Goal: Task Accomplishment & Management: Complete application form

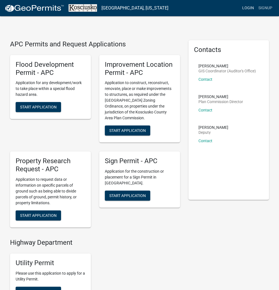
click at [250, 7] on link "Login" at bounding box center [248, 8] width 16 height 11
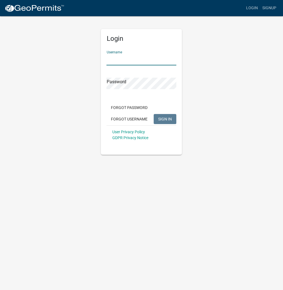
click at [142, 60] on input "Username" at bounding box center [141, 59] width 70 height 11
type input "kosplanning"
click at [154, 114] on button "SIGN IN" at bounding box center [165, 119] width 23 height 10
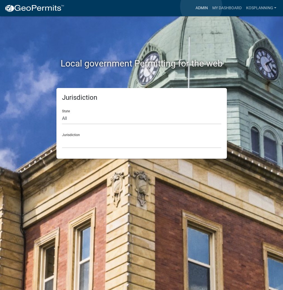
click at [201, 6] on link "Admin" at bounding box center [201, 8] width 17 height 11
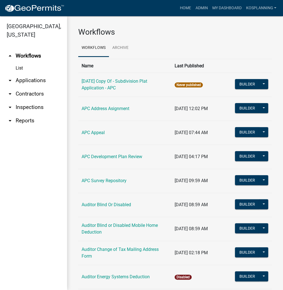
click at [38, 83] on link "arrow_drop_down Applications" at bounding box center [33, 80] width 67 height 13
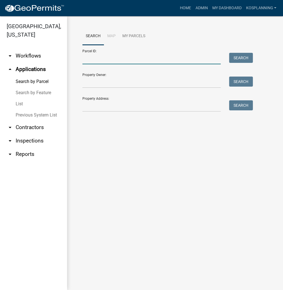
click at [96, 59] on input "Parcel ID:" at bounding box center [151, 58] width 138 height 11
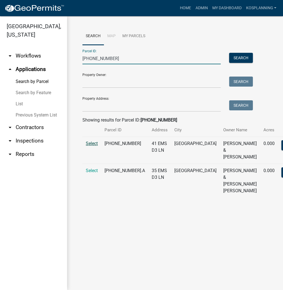
type input "[PHONE_NUMBER]"
click at [92, 146] on span "Select" at bounding box center [92, 143] width 12 height 5
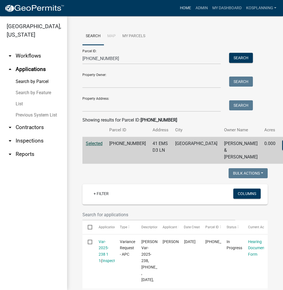
click at [183, 10] on link "Home" at bounding box center [185, 8] width 16 height 11
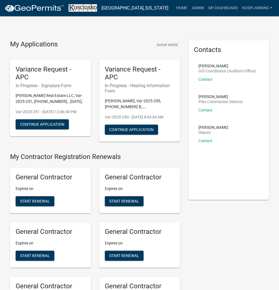
scroll to position [545, 0]
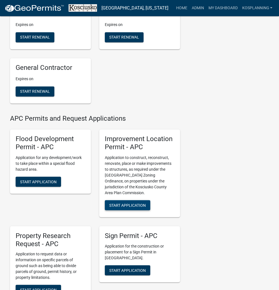
click at [128, 207] on span "Start Application" at bounding box center [127, 204] width 37 height 4
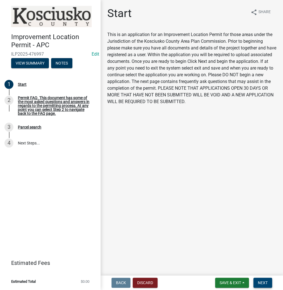
click at [263, 283] on span "Next" at bounding box center [263, 282] width 10 height 4
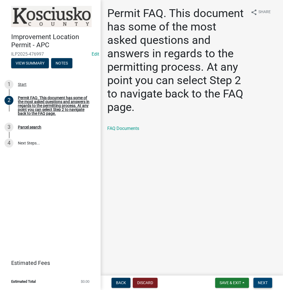
click at [256, 280] on button "Next" at bounding box center [262, 283] width 19 height 10
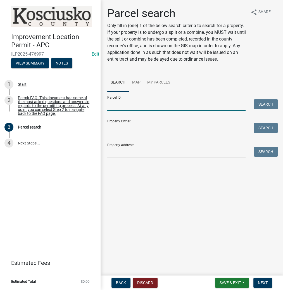
click at [161, 108] on input "Parcel ID:" at bounding box center [176, 104] width 138 height 11
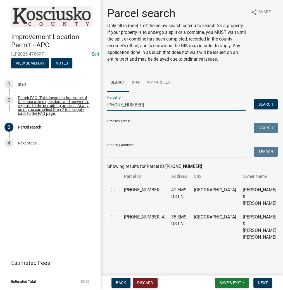
type input "[PHONE_NUMBER]"
click at [117, 187] on label at bounding box center [117, 187] width 0 height 0
click at [117, 190] on input "radio" at bounding box center [119, 189] width 4 height 4
radio input "true"
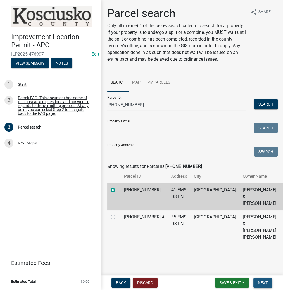
click at [261, 283] on span "Next" at bounding box center [263, 282] width 10 height 4
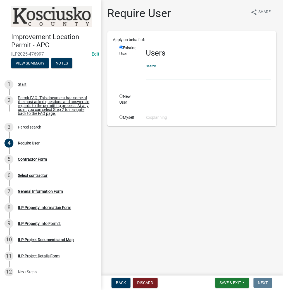
click at [163, 75] on input "text" at bounding box center [208, 73] width 125 height 11
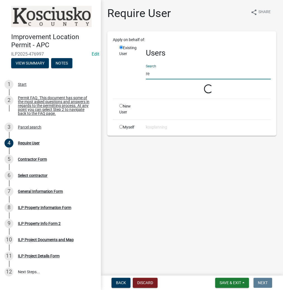
type input "r"
click at [173, 77] on input "christinebr" at bounding box center [208, 73] width 125 height 11
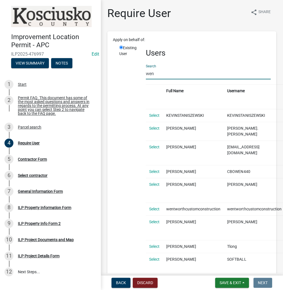
type input "[PERSON_NAME]"
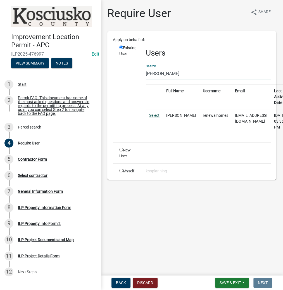
click at [157, 116] on link "Select" at bounding box center [154, 115] width 10 height 4
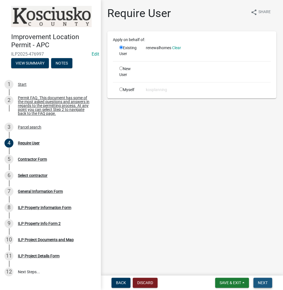
click at [260, 280] on span "Next" at bounding box center [263, 282] width 10 height 4
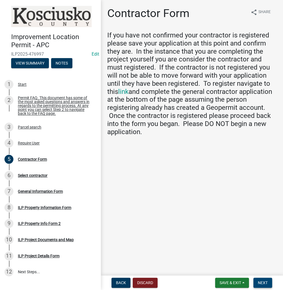
click at [264, 280] on span "Next" at bounding box center [263, 282] width 10 height 4
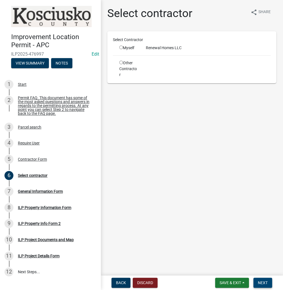
click at [265, 285] on span "Next" at bounding box center [263, 282] width 10 height 4
click at [122, 49] on div "Myself" at bounding box center [128, 48] width 18 height 6
click at [122, 47] on input "radio" at bounding box center [121, 48] width 4 height 4
radio input "true"
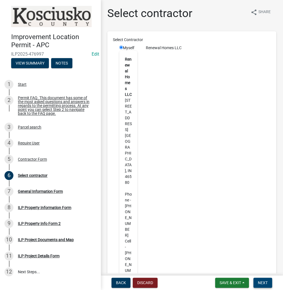
click at [262, 283] on span "Next" at bounding box center [263, 282] width 10 height 4
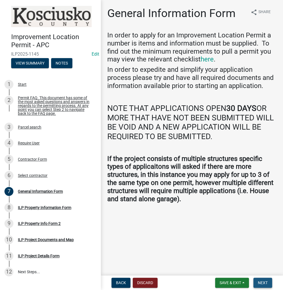
click at [257, 281] on button "Next" at bounding box center [262, 283] width 19 height 10
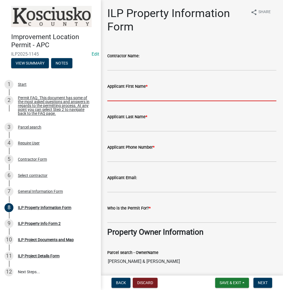
click at [123, 96] on input "Applicant First Name *" at bounding box center [191, 95] width 169 height 11
type input "[PERSON_NAME]"
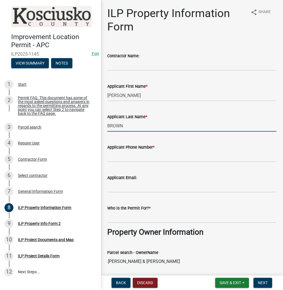
type input "BROWN"
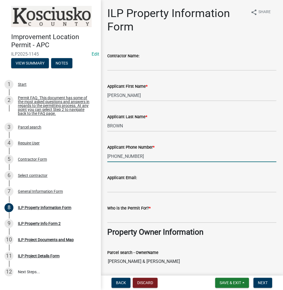
type input "[PHONE_NUMBER]"
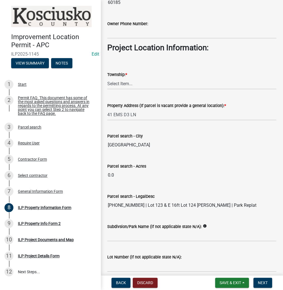
scroll to position [380, 0]
type input "[PERSON_NAME]"
click at [133, 80] on select "Select Item... [PERSON_NAME] - Elkhart Co Clay Etna [GEOGRAPHIC_DATA][PERSON_NA…" at bounding box center [191, 83] width 169 height 11
click at [107, 78] on select "Select Item... [PERSON_NAME] - Elkhart Co Clay Etna [GEOGRAPHIC_DATA][PERSON_NA…" at bounding box center [191, 83] width 169 height 11
select select "43c67e15-aa71-4662-a612-5084d59379d6"
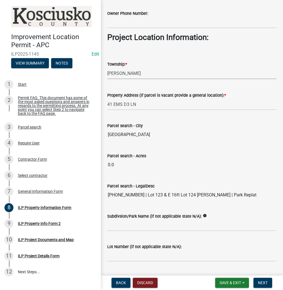
scroll to position [403, 0]
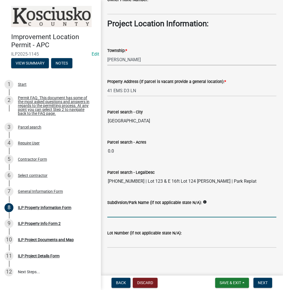
click at [134, 214] on input "Subdivsion/Park Name (if not applicable state N/A):" at bounding box center [191, 211] width 169 height 11
type input "[PERSON_NAME][GEOGRAPHIC_DATA] REPLAT"
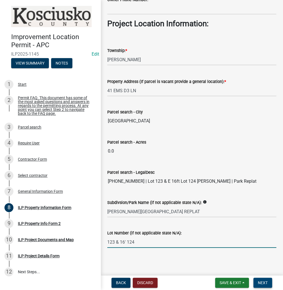
type input "123 & 16' 124"
click at [267, 280] on button "Next" at bounding box center [262, 283] width 19 height 10
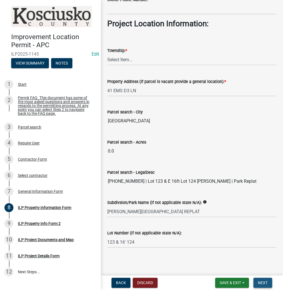
scroll to position [0, 0]
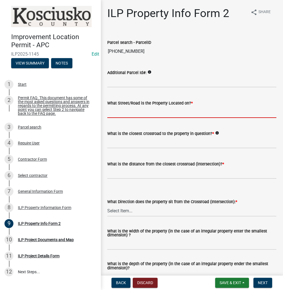
click at [122, 114] on input "What Street/Road is the Property Located on? *" at bounding box center [191, 111] width 169 height 11
type input "EMS D3 LN"
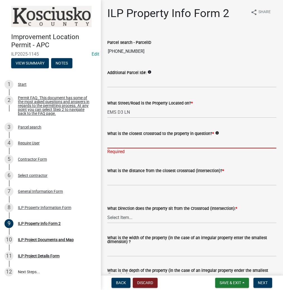
click at [114, 137] on input "What is the closest crossroad to the property in question? *" at bounding box center [191, 142] width 169 height 11
type input "EMS D4 LN"
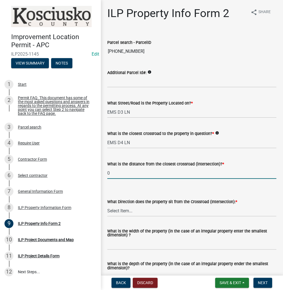
type input "0"
select select "7b11be74-d7bb-4878-8b50-4ecdc0000cbf"
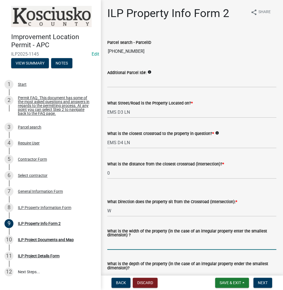
click at [115, 247] on input "What is the width of the property (in the case of an irregular property enter t…" at bounding box center [191, 243] width 169 height 11
type input "67"
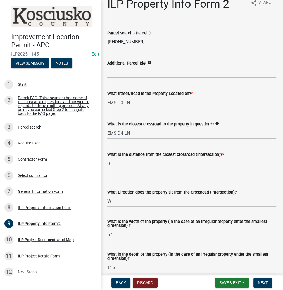
type input "115"
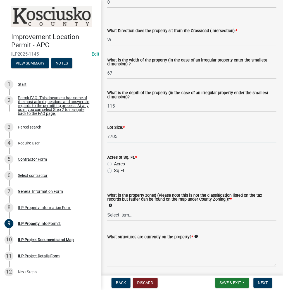
type input "7705"
click at [114, 167] on input "Sq Ft" at bounding box center [116, 169] width 4 height 4
radio input "true"
select select "1146270b-2111-4e23-bf7f-74ce85cf7041"
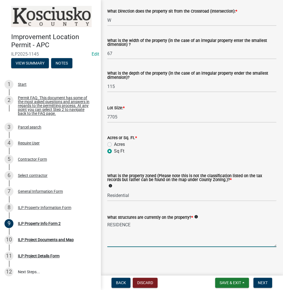
scroll to position [191, 0]
type textarea "RESIDENCE"
click at [264, 281] on span "Next" at bounding box center [263, 282] width 10 height 4
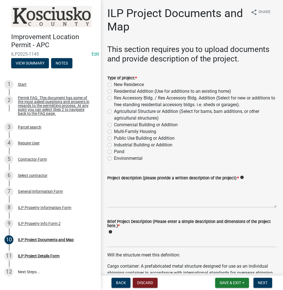
click at [114, 92] on label "Residential Addition (Use for additions to an existing home)" at bounding box center [172, 91] width 117 height 7
click at [114, 92] on input "Residential Addition (Use for additions to an existing home)" at bounding box center [116, 90] width 4 height 4
radio input "true"
click at [139, 189] on textarea "Project description (please provide a written description of the project): *" at bounding box center [191, 194] width 169 height 26
type textarea "2ND FLOOR ADDITION"
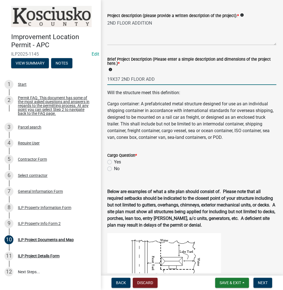
scroll to position [179, 0]
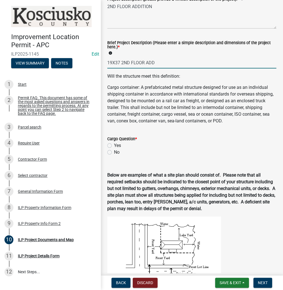
type input "19X37 2ND FLOOR ADD"
click at [114, 156] on label "No" at bounding box center [117, 152] width 6 height 7
click at [114, 152] on input "No" at bounding box center [116, 151] width 4 height 4
radio input "true"
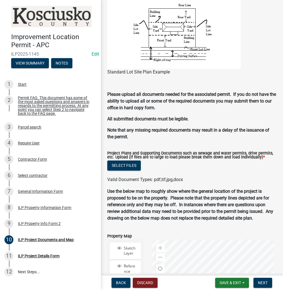
scroll to position [549, 0]
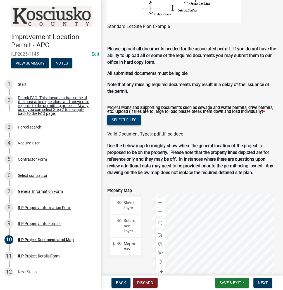
click at [120, 125] on button "Select files" at bounding box center [124, 120] width 34 height 10
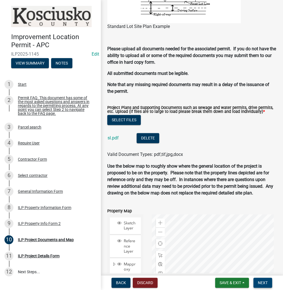
click at [261, 283] on span "Next" at bounding box center [263, 282] width 10 height 4
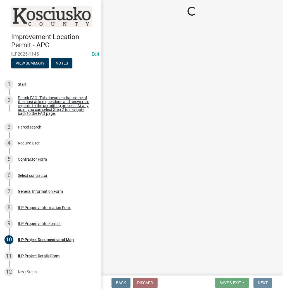
scroll to position [0, 0]
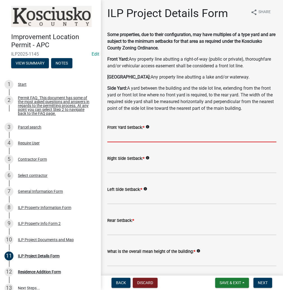
click at [146, 134] on input "text" at bounding box center [191, 136] width 169 height 11
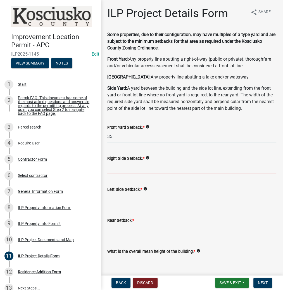
type input "35.0"
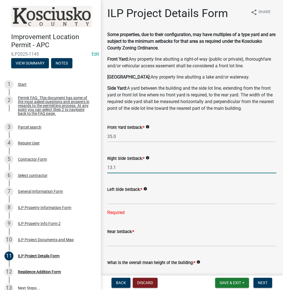
click at [118, 167] on input "13.1" at bounding box center [191, 167] width 169 height 11
type input "10.0"
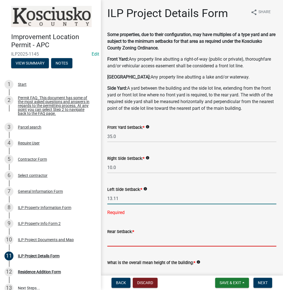
type input "13.1"
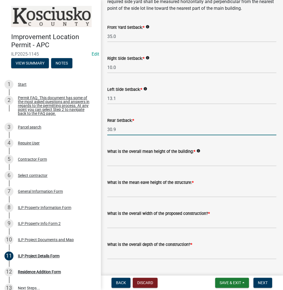
scroll to position [112, 0]
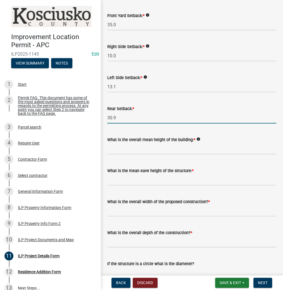
type input "30.9"
click at [132, 145] on input "text" at bounding box center [191, 148] width 169 height 11
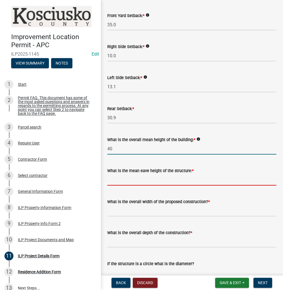
type input "40.0"
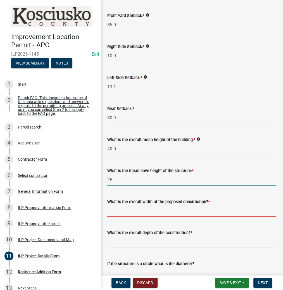
type input "25.0"
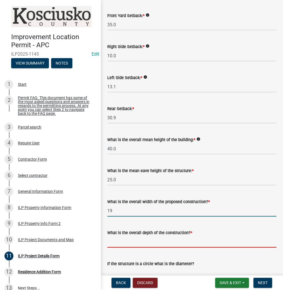
type input "19.00"
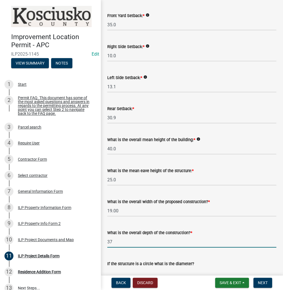
type input "37.00"
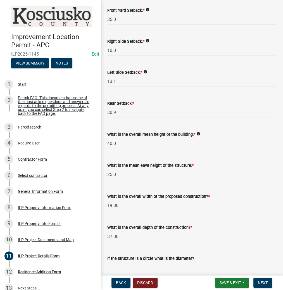
scroll to position [288, 0]
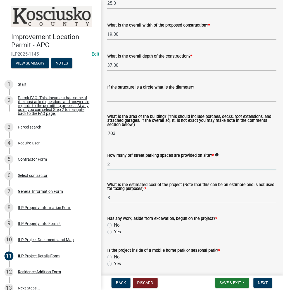
type input "2"
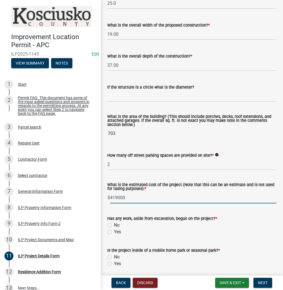
type input "419000"
click at [114, 222] on input "No" at bounding box center [116, 224] width 4 height 4
radio input "true"
click at [114, 260] on input "Yes" at bounding box center [116, 262] width 4 height 4
radio input "true"
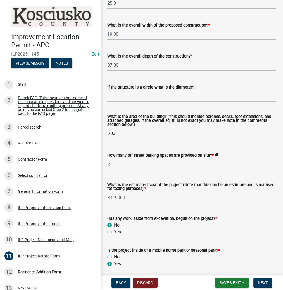
click at [114, 254] on input "No" at bounding box center [116, 256] width 4 height 4
radio input "true"
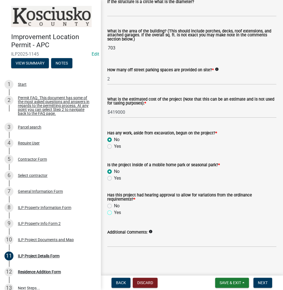
click at [114, 209] on input "Yes" at bounding box center [116, 211] width 4 height 4
radio input "true"
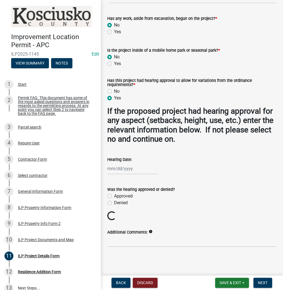
scroll to position [479, 0]
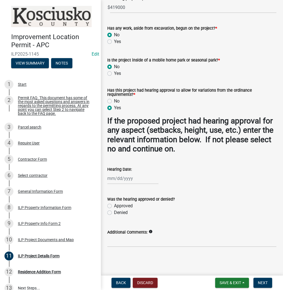
click at [109, 177] on div at bounding box center [132, 178] width 51 height 11
select select "9"
select select "2025"
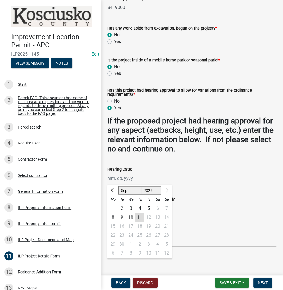
click at [114, 218] on div "8" at bounding box center [112, 216] width 9 height 9
type input "[DATE]"
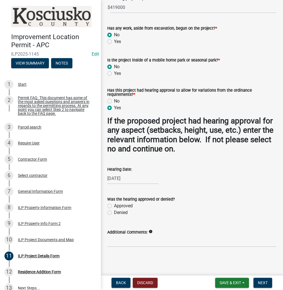
click at [114, 205] on label "Approved" at bounding box center [123, 205] width 19 height 7
click at [114, 205] on input "Approved" at bounding box center [116, 204] width 4 height 4
radio input "true"
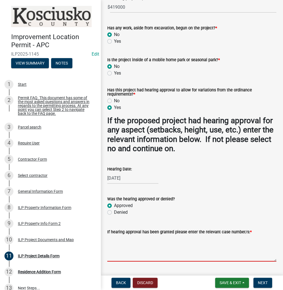
click at [118, 239] on textarea "If hearing approval has been granted please enter the relevant case number/s: *" at bounding box center [191, 248] width 169 height 26
type textarea "VAR 2025-238"
click at [264, 283] on span "Next" at bounding box center [263, 282] width 10 height 4
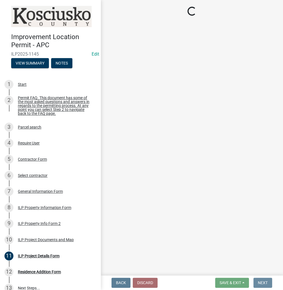
scroll to position [0, 0]
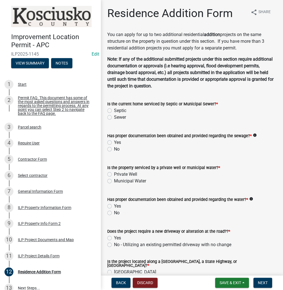
click at [114, 111] on label "Septic" at bounding box center [120, 110] width 12 height 7
click at [114, 111] on input "Septic" at bounding box center [116, 109] width 4 height 4
radio input "true"
click at [114, 142] on label "Yes" at bounding box center [117, 142] width 7 height 7
click at [114, 142] on input "Yes" at bounding box center [116, 141] width 4 height 4
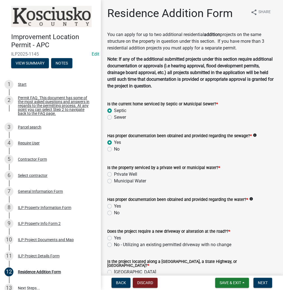
radio input "true"
click at [114, 175] on label "Private Well" at bounding box center [125, 174] width 23 height 7
click at [114, 174] on input "Private Well" at bounding box center [116, 173] width 4 height 4
radio input "true"
click at [107, 207] on div "Has proper documentation been obtained and provided regarding the water? * info…" at bounding box center [191, 202] width 177 height 27
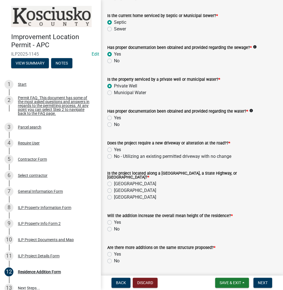
scroll to position [89, 0]
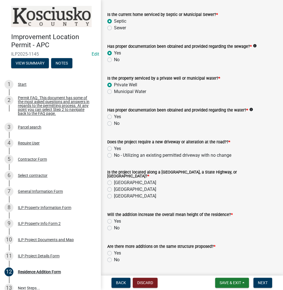
click at [114, 118] on label "Yes" at bounding box center [117, 116] width 7 height 7
click at [114, 117] on input "Yes" at bounding box center [116, 115] width 4 height 4
radio input "true"
click at [114, 155] on label "No - Utilizing an existing permitted driveway with no change" at bounding box center [172, 155] width 117 height 7
click at [114, 155] on input "No - Utilizing an existing permitted driveway with no change" at bounding box center [116, 154] width 4 height 4
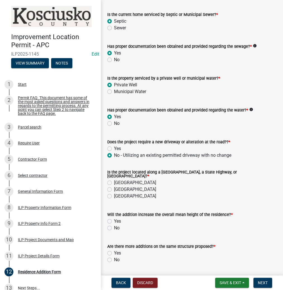
radio input "true"
click at [109, 183] on div "[GEOGRAPHIC_DATA]" at bounding box center [191, 182] width 169 height 7
click at [114, 182] on label "[GEOGRAPHIC_DATA]" at bounding box center [135, 182] width 42 height 7
click at [114, 182] on input "[GEOGRAPHIC_DATA]" at bounding box center [116, 181] width 4 height 4
radio input "true"
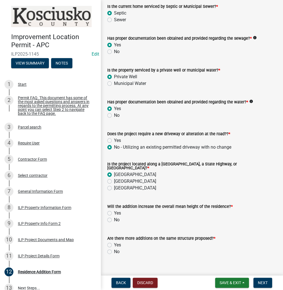
scroll to position [104, 0]
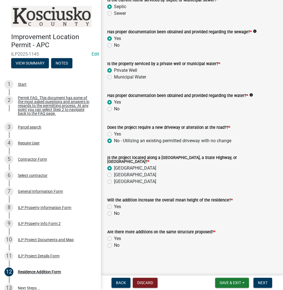
click at [114, 211] on label "No" at bounding box center [117, 213] width 6 height 7
click at [114, 211] on input "No" at bounding box center [116, 212] width 4 height 4
radio input "true"
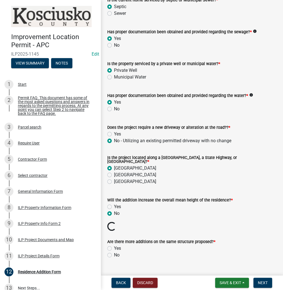
drag, startPoint x: 112, startPoint y: 250, endPoint x: 107, endPoint y: 254, distance: 5.9
click at [109, 252] on div "No" at bounding box center [191, 255] width 169 height 7
click at [109, 255] on div "Residence Addition Form share Share You can apply for up to two additional resi…" at bounding box center [191, 85] width 177 height 365
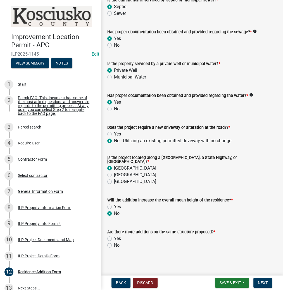
click at [114, 242] on label "No" at bounding box center [117, 245] width 6 height 7
click at [114, 242] on input "No" at bounding box center [116, 244] width 4 height 4
radio input "true"
click at [261, 283] on span "Next" at bounding box center [263, 282] width 10 height 4
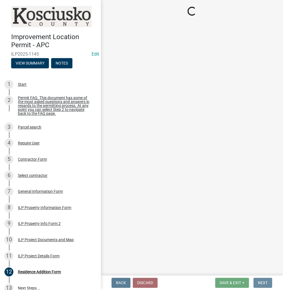
scroll to position [0, 0]
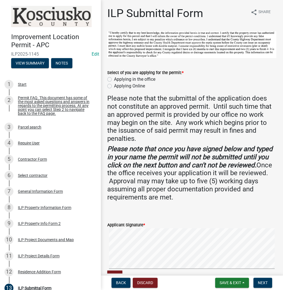
click at [114, 78] on label "Applying in the office" at bounding box center [134, 79] width 41 height 7
click at [114, 78] on input "Applying in the office" at bounding box center [116, 78] width 4 height 4
radio input "true"
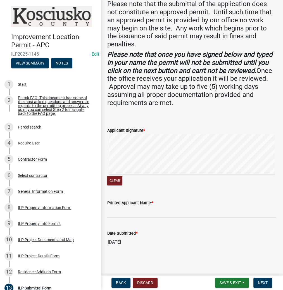
scroll to position [95, 0]
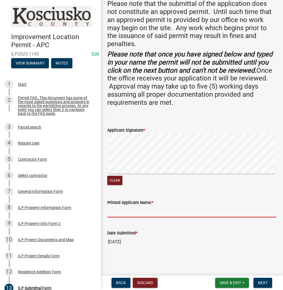
click at [136, 210] on input "Printed Applicant Name: *" at bounding box center [191, 211] width 169 height 11
type input "[PERSON_NAME]"
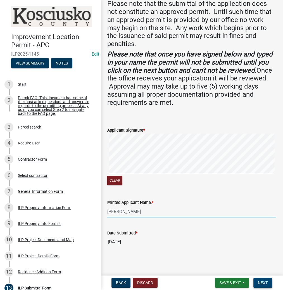
click at [265, 283] on span "Next" at bounding box center [263, 282] width 10 height 4
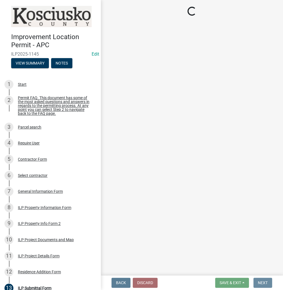
scroll to position [0, 0]
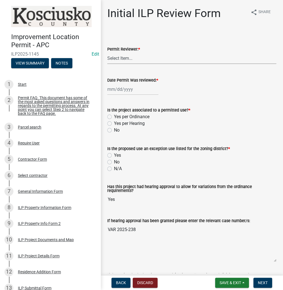
click at [132, 58] on select "Select Item... MMS LT AT CS [PERSON_NAME]" at bounding box center [191, 57] width 169 height 11
click at [107, 52] on select "Select Item... MMS LT AT CS [PERSON_NAME]" at bounding box center [191, 57] width 169 height 11
select select "fc758b50-acba-4166-9f24-5248f0f78016"
click at [121, 93] on div at bounding box center [132, 88] width 51 height 11
select select "9"
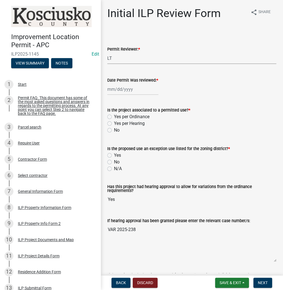
select select "2025"
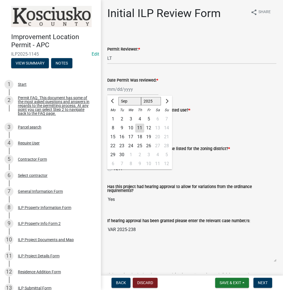
click at [140, 127] on div "11" at bounding box center [139, 127] width 9 height 9
type input "[DATE]"
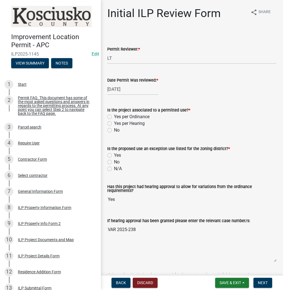
click at [114, 123] on label "Yes per Hearing" at bounding box center [129, 123] width 31 height 7
click at [114, 123] on input "Yes per Hearing" at bounding box center [116, 122] width 4 height 4
radio input "true"
click at [114, 162] on label "No" at bounding box center [117, 162] width 6 height 7
click at [114, 162] on input "No" at bounding box center [116, 161] width 4 height 4
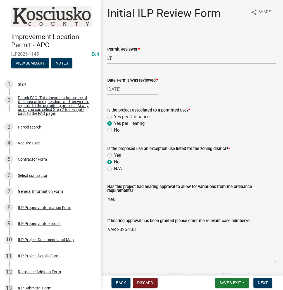
radio input "true"
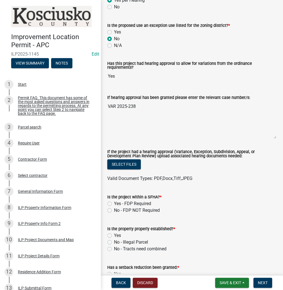
scroll to position [156, 0]
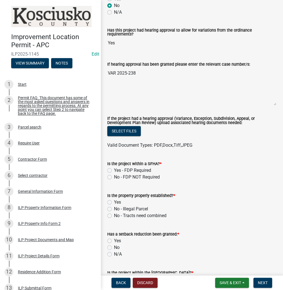
click at [114, 178] on label "No - FDP NOT Required" at bounding box center [137, 177] width 46 height 7
click at [114, 177] on input "No - FDP NOT Required" at bounding box center [116, 176] width 4 height 4
radio input "true"
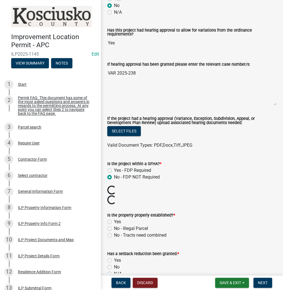
click at [114, 221] on label "Yes" at bounding box center [117, 221] width 7 height 7
click at [114, 221] on input "Yes" at bounding box center [116, 220] width 4 height 4
radio input "true"
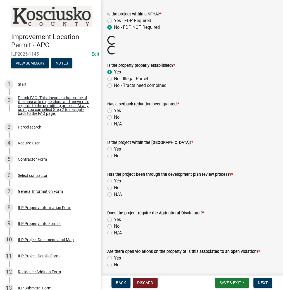
scroll to position [313, 0]
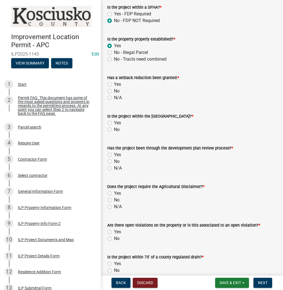
click at [114, 90] on label "No" at bounding box center [117, 91] width 6 height 7
click at [114, 90] on input "No" at bounding box center [116, 90] width 4 height 4
radio input "true"
click at [114, 129] on label "No" at bounding box center [117, 129] width 6 height 7
click at [114, 129] on input "No" at bounding box center [116, 128] width 4 height 4
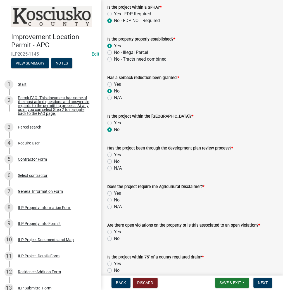
radio input "true"
click at [114, 168] on label "N/A" at bounding box center [118, 168] width 8 height 7
click at [114, 168] on input "N/A" at bounding box center [116, 167] width 4 height 4
radio input "true"
click at [114, 206] on label "N/A" at bounding box center [118, 206] width 8 height 7
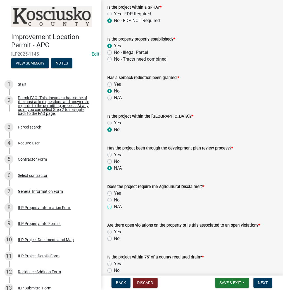
click at [114, 206] on input "N/A" at bounding box center [116, 205] width 4 height 4
radio input "true"
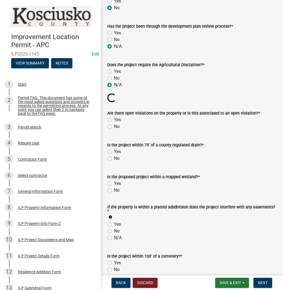
scroll to position [447, 0]
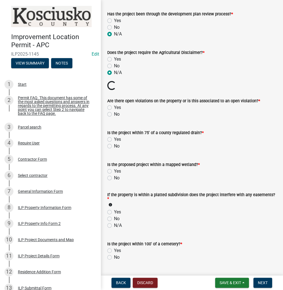
click at [111, 123] on form "Is the project within 75' of a county regulated drain? * Yes No" at bounding box center [191, 136] width 169 height 27
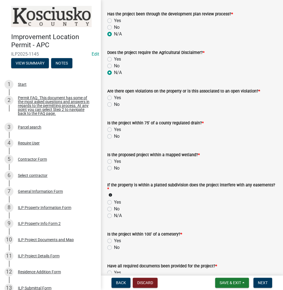
click at [114, 102] on label "No" at bounding box center [117, 104] width 6 height 7
click at [114, 102] on input "No" at bounding box center [116, 103] width 4 height 4
radio input "true"
click at [114, 136] on label "No" at bounding box center [117, 136] width 6 height 7
click at [114, 136] on input "No" at bounding box center [116, 135] width 4 height 4
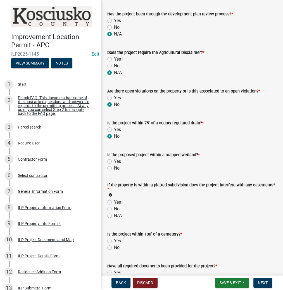
radio input "true"
click at [114, 167] on label "No" at bounding box center [117, 168] width 6 height 7
click at [114, 167] on input "No" at bounding box center [116, 167] width 4 height 4
radio input "true"
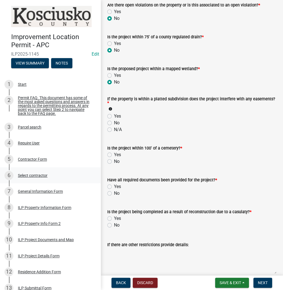
scroll to position [536, 0]
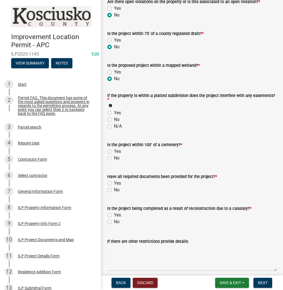
click at [114, 120] on label "No" at bounding box center [117, 119] width 6 height 7
click at [114, 120] on input "No" at bounding box center [116, 118] width 4 height 4
radio input "true"
click at [114, 158] on label "No" at bounding box center [117, 158] width 6 height 7
click at [114, 158] on input "No" at bounding box center [116, 157] width 4 height 4
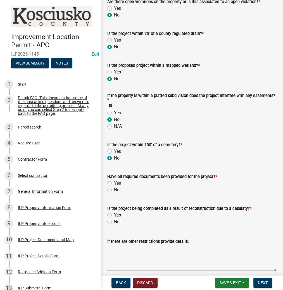
radio input "true"
click at [114, 183] on label "Yes" at bounding box center [117, 183] width 7 height 7
click at [114, 183] on input "Yes" at bounding box center [116, 182] width 4 height 4
radio input "true"
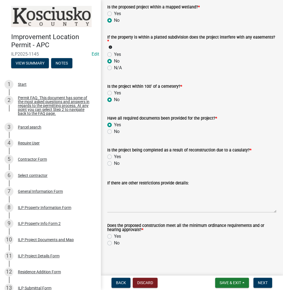
scroll to position [594, 0]
click at [114, 161] on label "No" at bounding box center [117, 163] width 6 height 7
click at [114, 161] on input "No" at bounding box center [116, 162] width 4 height 4
radio input "true"
click at [114, 236] on label "Yes" at bounding box center [117, 236] width 7 height 7
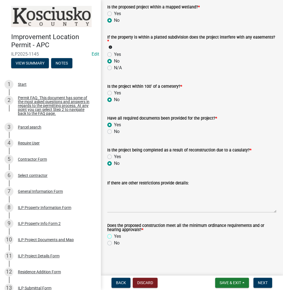
click at [114, 236] on input "Yes" at bounding box center [116, 235] width 4 height 4
radio input "true"
click at [264, 283] on span "Next" at bounding box center [263, 282] width 10 height 4
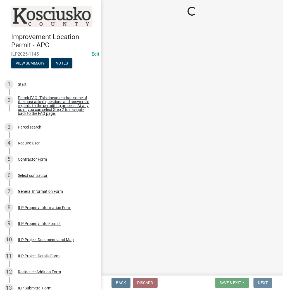
scroll to position [0, 0]
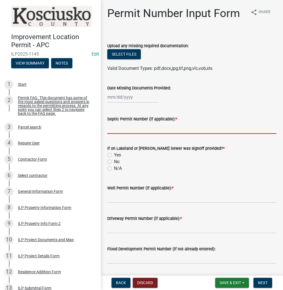
click at [117, 126] on input "Septic Permit Number (if applicable): *" at bounding box center [191, 127] width 169 height 11
type input "LONO"
click at [114, 158] on input "No" at bounding box center [116, 160] width 4 height 4
radio input "true"
click at [114, 165] on input "N/A" at bounding box center [116, 167] width 4 height 4
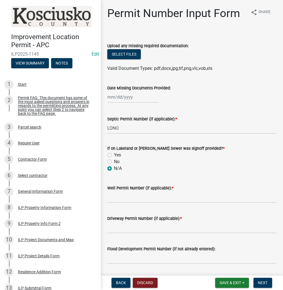
radio input "true"
type input "LONO"
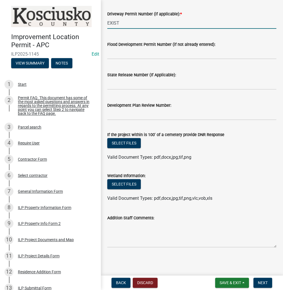
scroll to position [205, 0]
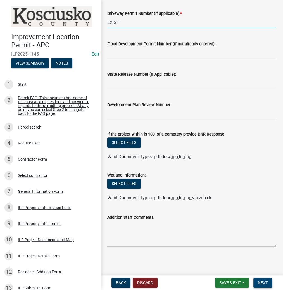
type input "EXIST"
click at [264, 283] on span "Next" at bounding box center [263, 282] width 10 height 4
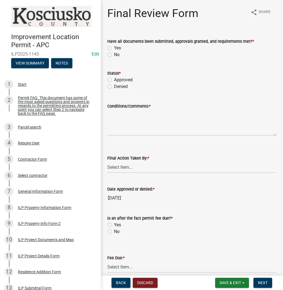
click at [114, 48] on label "Yes" at bounding box center [117, 48] width 7 height 7
click at [114, 48] on input "Yes" at bounding box center [116, 47] width 4 height 4
radio input "true"
click at [114, 81] on label "Approved" at bounding box center [123, 80] width 19 height 7
click at [114, 80] on input "Approved" at bounding box center [116, 79] width 4 height 4
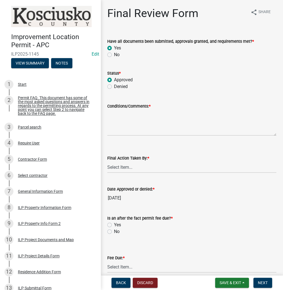
radio input "true"
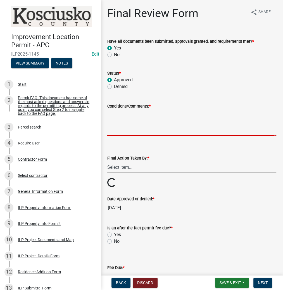
click at [122, 128] on textarea "Conditions/Comments: *" at bounding box center [191, 122] width 169 height 26
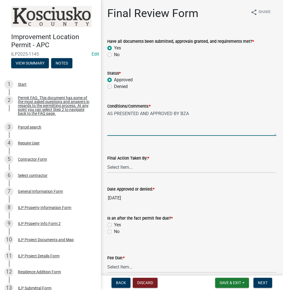
type textarea "AS PRESENTED AND APPROVED BY BZA"
click at [118, 170] on select "Select Item... MMS LT AT CS [PERSON_NAME]" at bounding box center [191, 166] width 169 height 11
click at [107, 161] on select "Select Item... MMS LT AT CS [PERSON_NAME]" at bounding box center [191, 166] width 169 height 11
select select "fc758b50-acba-4166-9f24-5248f0f78016"
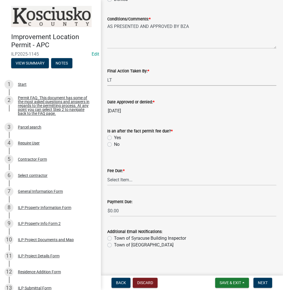
scroll to position [89, 0]
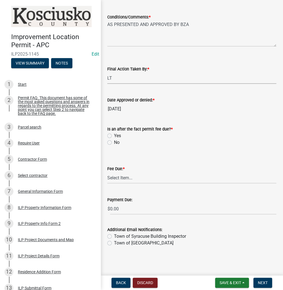
click at [114, 142] on label "No" at bounding box center [117, 142] width 6 height 7
click at [114, 142] on input "No" at bounding box center [116, 141] width 4 height 4
radio input "true"
click at [114, 176] on select "Select Item... N/A $10.00 $25.00 $125.00 $250 $500 $500 + $10.00 for every 10 s…" at bounding box center [191, 177] width 169 height 11
click at [127, 177] on select "Select Item... N/A $10.00 $25.00 $125.00 $250 $500 $500 + $10.00 for every 10 s…" at bounding box center [191, 177] width 169 height 11
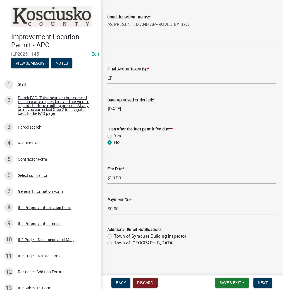
click at [107, 183] on select "Select Item... N/A $10.00 $25.00 $125.00 $250 $500 $500 + $10.00 for every 10 s…" at bounding box center [191, 177] width 169 height 11
select select "6f482d1d-eb35-47e6-92b0-143404755581"
click at [261, 281] on span "Next" at bounding box center [263, 282] width 10 height 4
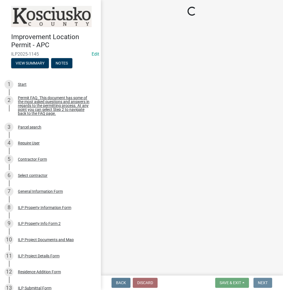
scroll to position [0, 0]
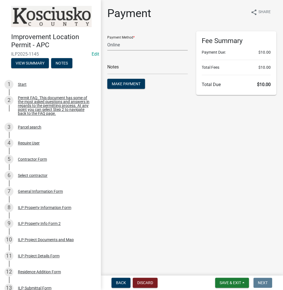
click at [123, 46] on select "Credit Card POS Check Cash Online" at bounding box center [147, 44] width 80 height 11
select select "0: 2"
click at [107, 39] on select "Credit Card POS Check Cash Online" at bounding box center [147, 44] width 80 height 11
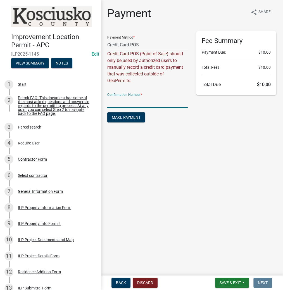
paste input "14957094"
type input "14957094"
click at [128, 116] on span "Make Payment" at bounding box center [126, 117] width 29 height 4
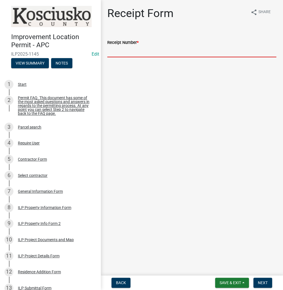
paste input "14957094"
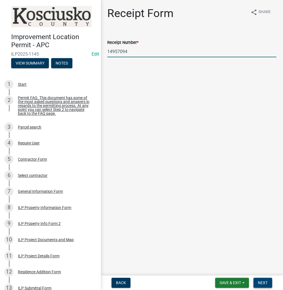
type input "14957094"
click at [266, 279] on button "Next" at bounding box center [262, 283] width 19 height 10
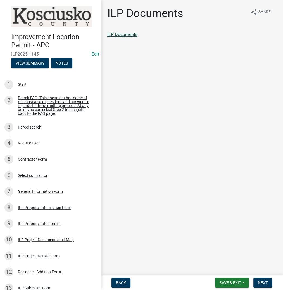
click at [124, 33] on link "ILP Documents" at bounding box center [122, 34] width 30 height 5
click at [264, 283] on span "Next" at bounding box center [263, 282] width 10 height 4
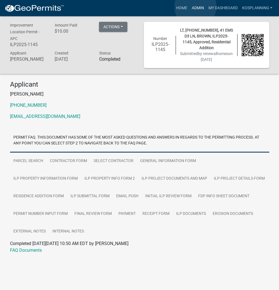
click at [196, 7] on link "Admin" at bounding box center [198, 8] width 17 height 11
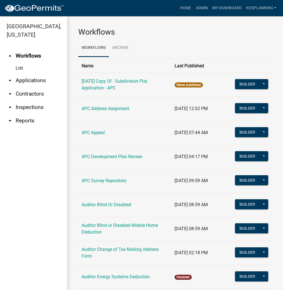
click at [35, 77] on link "arrow_drop_down Applications" at bounding box center [33, 80] width 67 height 13
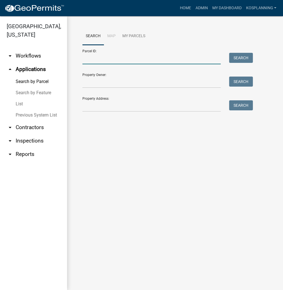
click at [98, 59] on input "Parcel ID:" at bounding box center [151, 58] width 138 height 11
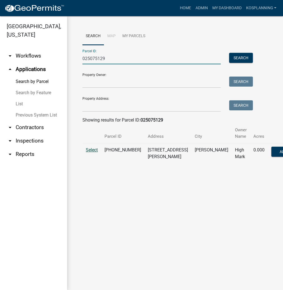
type input "025075129"
click at [93, 147] on span "Select" at bounding box center [92, 149] width 12 height 5
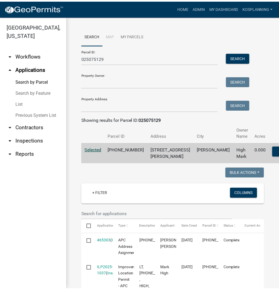
scroll to position [67, 0]
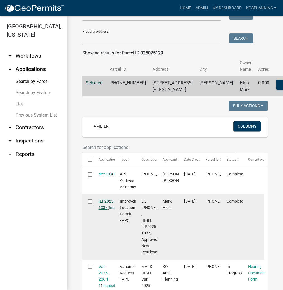
click at [111, 209] on link "ILP2025-1037" at bounding box center [107, 204] width 16 height 11
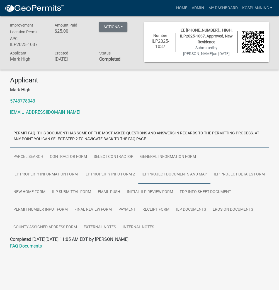
click at [138, 175] on link "ILP Project Documents and Map" at bounding box center [174, 175] width 72 height 18
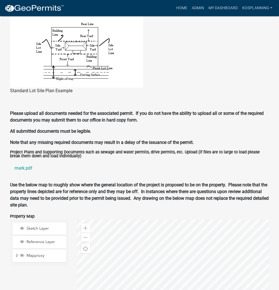
scroll to position [625, 0]
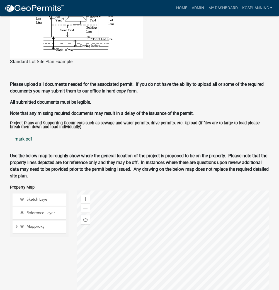
click at [22, 137] on link "mark.pdf" at bounding box center [140, 138] width 260 height 13
click at [176, 11] on link "Home" at bounding box center [182, 8] width 16 height 11
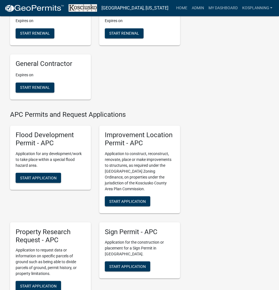
scroll to position [581, 0]
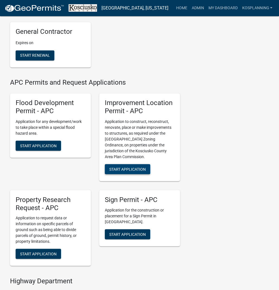
click at [145, 171] on span "Start Application" at bounding box center [127, 168] width 37 height 4
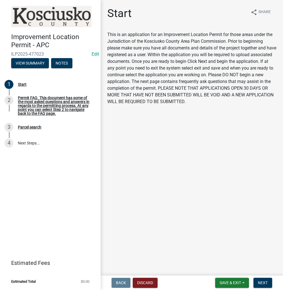
click at [255, 274] on div "Improvement Location Permit - APC ILP2025-477023 Edit View Summary Notes 1 Star…" at bounding box center [141, 145] width 283 height 290
drag, startPoint x: 260, startPoint y: 279, endPoint x: 260, endPoint y: 276, distance: 3.4
click at [260, 276] on nav "Back Discard Save & Exit Save Save & Exit Next" at bounding box center [192, 282] width 182 height 15
click at [266, 280] on span "Next" at bounding box center [263, 282] width 10 height 4
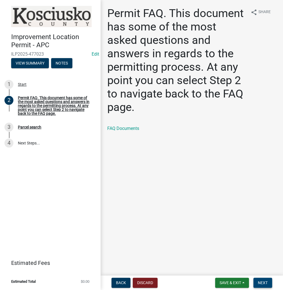
click at [259, 281] on span "Next" at bounding box center [263, 282] width 10 height 4
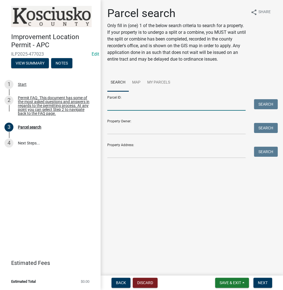
click at [122, 105] on input "Parcel ID:" at bounding box center [176, 104] width 138 height 11
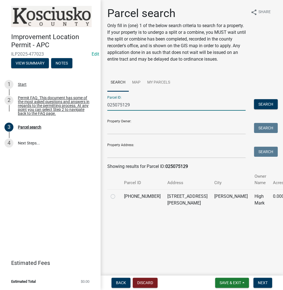
type input "025075129"
click at [117, 193] on label at bounding box center [117, 193] width 0 height 0
click at [117, 195] on input "radio" at bounding box center [119, 195] width 4 height 4
radio input "true"
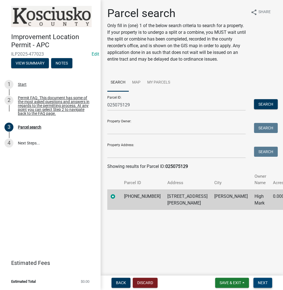
click at [261, 279] on button "Next" at bounding box center [262, 283] width 19 height 10
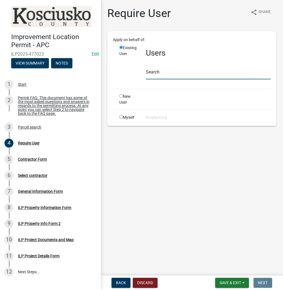
click at [155, 76] on input "text" at bounding box center [208, 73] width 125 height 11
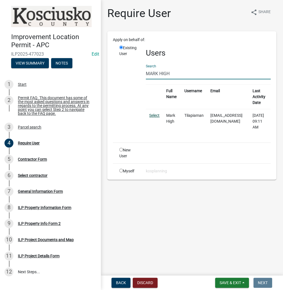
type input "MARK HIGH"
drag, startPoint x: 155, startPoint y: 116, endPoint x: 160, endPoint y: 120, distance: 5.9
click at [155, 116] on link "Select" at bounding box center [154, 115] width 10 height 4
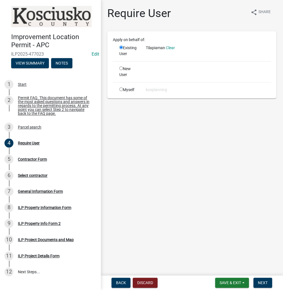
click at [258, 276] on nav "Back Discard Save & Exit Save Save & Exit Next" at bounding box center [192, 282] width 182 height 15
click at [260, 281] on span "Next" at bounding box center [263, 282] width 10 height 4
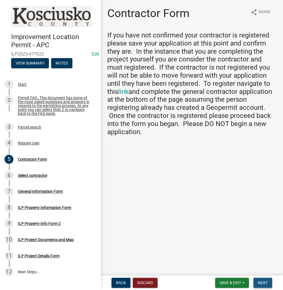
click at [262, 283] on span "Next" at bounding box center [263, 282] width 10 height 4
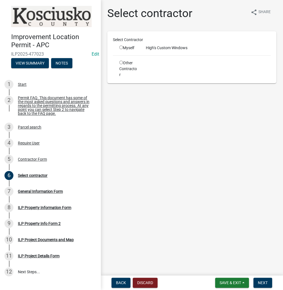
click at [121, 48] on input "radio" at bounding box center [121, 48] width 4 height 4
radio input "true"
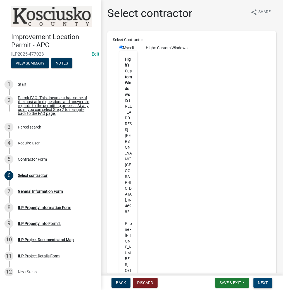
click at [264, 284] on span "Next" at bounding box center [263, 282] width 10 height 4
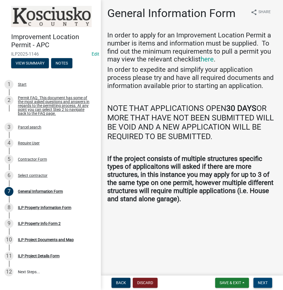
click at [260, 287] on button "Next" at bounding box center [262, 283] width 19 height 10
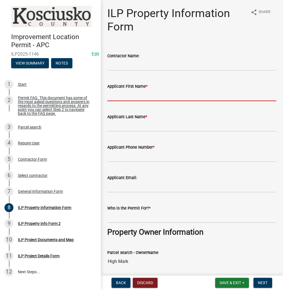
click at [125, 95] on input "Applicant First Name *" at bounding box center [191, 95] width 169 height 11
type input "[PERSON_NAME]"
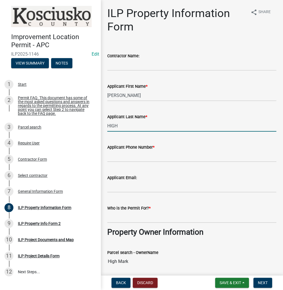
type input "HIGH"
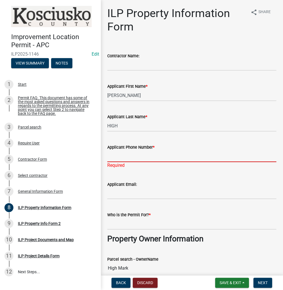
paste input "[PHONE_NUMBER]"
type input "[PHONE_NUMBER]"
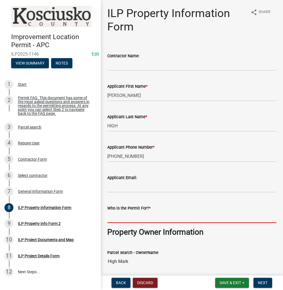
click at [113, 224] on wm-data-entity-input "Who is the Permit For? *" at bounding box center [191, 212] width 169 height 30
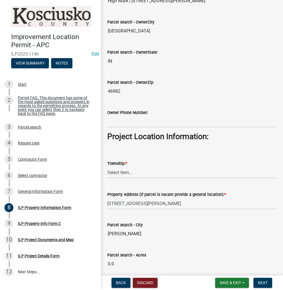
scroll to position [357, 0]
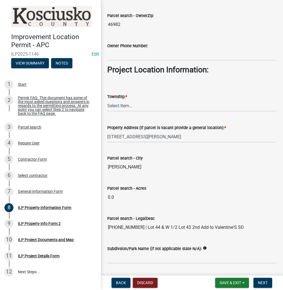
type input "MARK HIGH"
click at [116, 103] on select "Select Item... [PERSON_NAME] - Elkhart Co Clay Etna [GEOGRAPHIC_DATA][PERSON_NA…" at bounding box center [191, 105] width 169 height 11
click at [107, 100] on select "Select Item... [PERSON_NAME] - Elkhart Co Clay Etna [GEOGRAPHIC_DATA][PERSON_NA…" at bounding box center [191, 105] width 169 height 11
select select "6767052d-73c5-45b7-afaf-b7f308d8ed50"
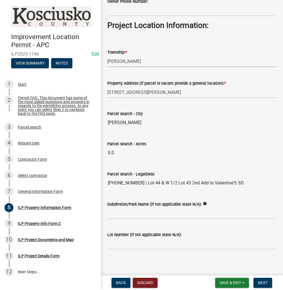
scroll to position [403, 0]
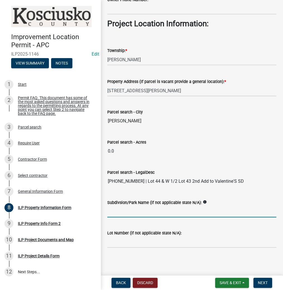
click at [131, 208] on input "Subdivsion/Park Name (if not applicable state N/A):" at bounding box center [191, 211] width 169 height 11
type input "2ND ADD TO VALENTINES SD"
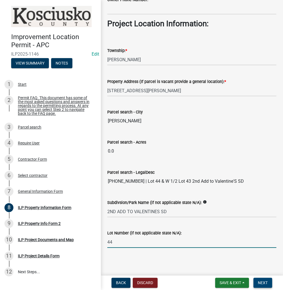
type input "44"
click at [258, 282] on span "Next" at bounding box center [263, 282] width 10 height 4
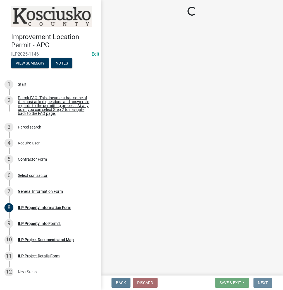
scroll to position [0, 0]
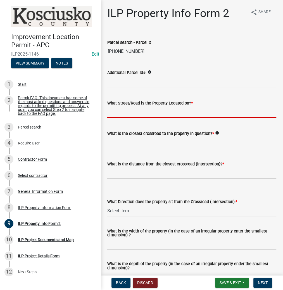
click at [117, 114] on input "What Street/Road is the Property Located on? *" at bounding box center [191, 111] width 169 height 11
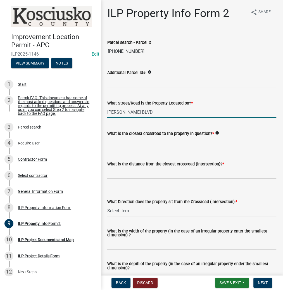
type input "[PERSON_NAME] BLVD"
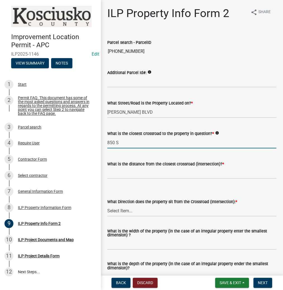
type input "850 S"
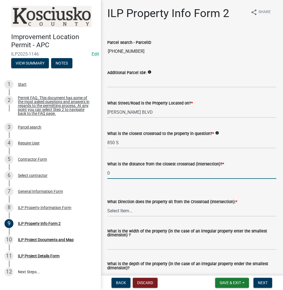
type input "0"
click at [115, 211] on select "Select Item... N NE NW S SE SW E W" at bounding box center [191, 210] width 169 height 11
click at [107, 205] on select "Select Item... N NE NW S SE SW E W" at bounding box center [191, 210] width 169 height 11
select select "30cad654-0079-4cbe-a349-097ae71a5774"
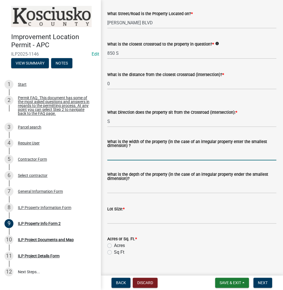
click at [124, 154] on input "What is the width of the property (in the case of an irregular property enter t…" at bounding box center [191, 154] width 169 height 11
type input "105"
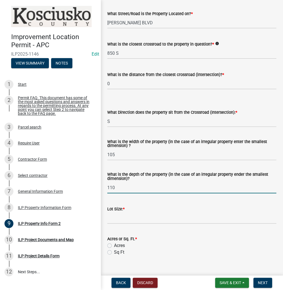
type input "110"
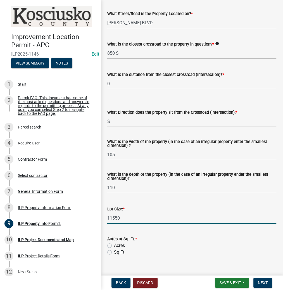
type input "11550"
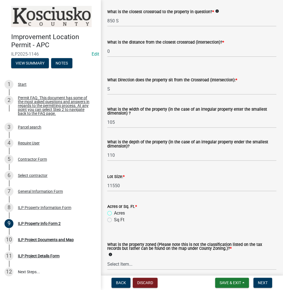
scroll to position [134, 0]
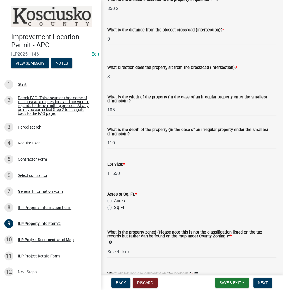
click at [114, 208] on label "Sq Ft" at bounding box center [119, 207] width 10 height 7
click at [114, 208] on input "Sq Ft" at bounding box center [116, 206] width 4 height 4
radio input "true"
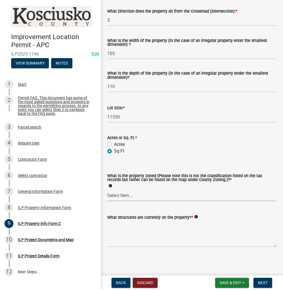
click at [121, 195] on select "Select Item... Agricultural Agricultural 2 Commercial Environmental Industrial …" at bounding box center [191, 195] width 169 height 11
click at [107, 190] on select "Select Item... Agricultural Agricultural 2 Commercial Environmental Industrial …" at bounding box center [191, 195] width 169 height 11
select select "1146270b-2111-4e23-bf7f-74ce85cf7041"
click at [129, 236] on textarea "What structures are currently on the property? *" at bounding box center [191, 234] width 169 height 26
type textarea "NEW CONSTRUCTION"
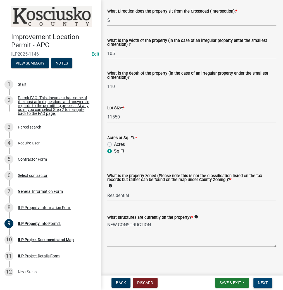
click at [261, 281] on span "Next" at bounding box center [263, 282] width 10 height 4
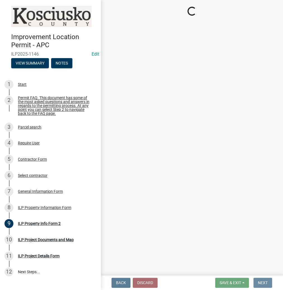
scroll to position [0, 0]
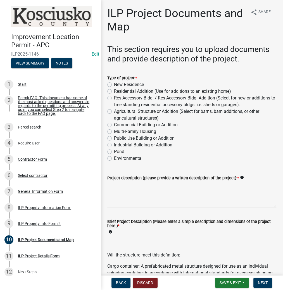
click at [114, 92] on label "Residential Addition (Use for additions to an existing home)" at bounding box center [172, 91] width 117 height 7
click at [114, 92] on input "Residential Addition (Use for additions to an existing home)" at bounding box center [116, 90] width 4 height 4
radio input "true"
click at [132, 192] on textarea "Project description (please provide a written description of the project): *" at bounding box center [191, 194] width 169 height 26
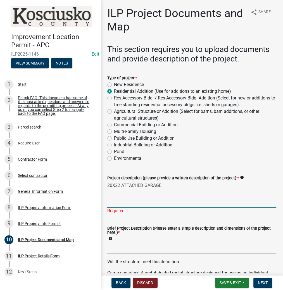
type textarea "20X22 ATTACHED GARAGE"
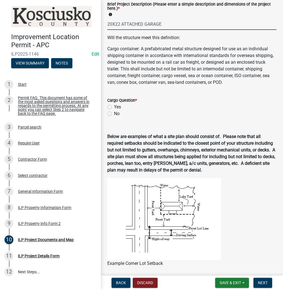
scroll to position [246, 0]
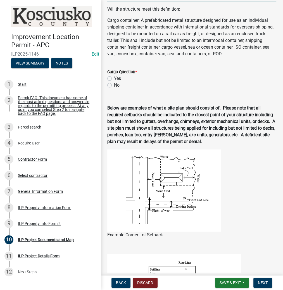
type input "20X22 ATTACHED GARAGE"
click at [109, 89] on div "Cargo Question * Yes No" at bounding box center [191, 78] width 169 height 20
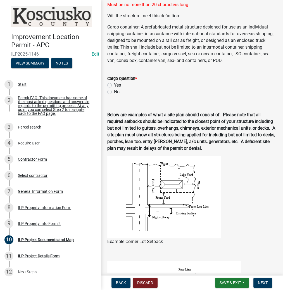
click at [114, 95] on label "No" at bounding box center [117, 92] width 6 height 7
click at [114, 92] on input "No" at bounding box center [116, 91] width 4 height 4
radio input "true"
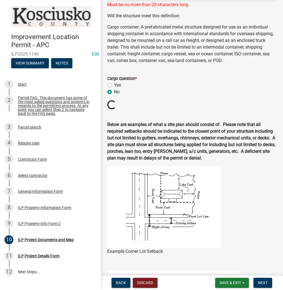
scroll to position [156, 0]
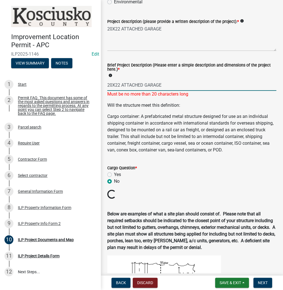
click at [130, 84] on input "20X22 ATTACHED GARAGE" at bounding box center [191, 84] width 169 height 11
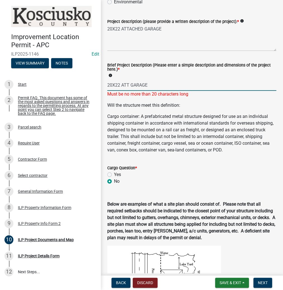
type input "20X22 ATT GARAGE"
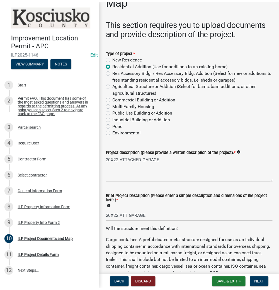
scroll to position [0, 0]
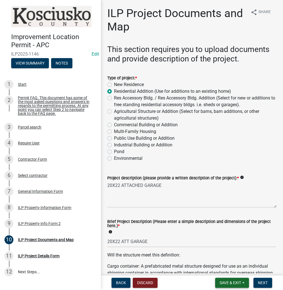
click at [233, 281] on span "Save & Exit" at bounding box center [229, 282] width 21 height 4
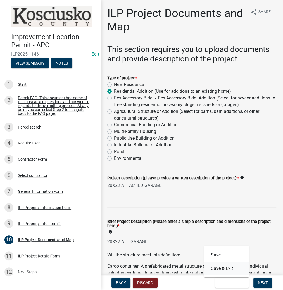
click at [221, 266] on button "Save & Exit" at bounding box center [226, 267] width 45 height 13
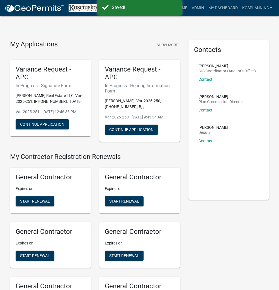
scroll to position [545, 0]
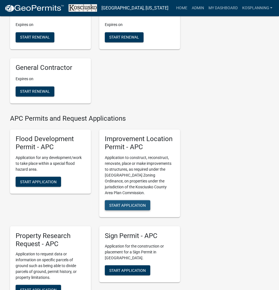
click at [128, 210] on button "Start Application" at bounding box center [128, 205] width 46 height 10
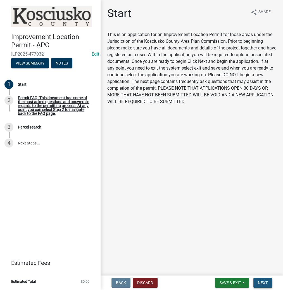
click at [260, 283] on span "Next" at bounding box center [263, 282] width 10 height 4
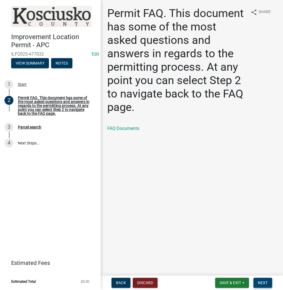
click at [261, 284] on span "Next" at bounding box center [263, 282] width 10 height 4
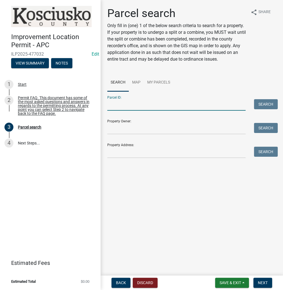
click at [126, 104] on input "Parcel ID:" at bounding box center [176, 104] width 138 height 11
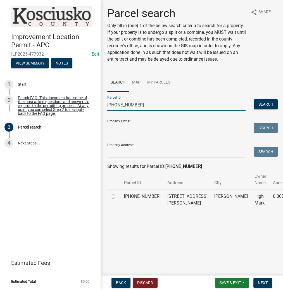
type input "[PHONE_NUMBER]"
click at [117, 193] on label at bounding box center [117, 193] width 0 height 0
click at [117, 195] on input "radio" at bounding box center [119, 195] width 4 height 4
radio input "true"
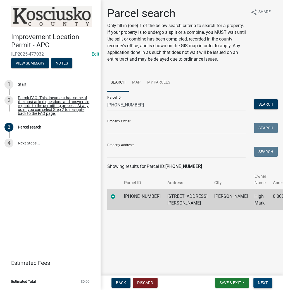
click at [262, 281] on span "Next" at bounding box center [263, 282] width 10 height 4
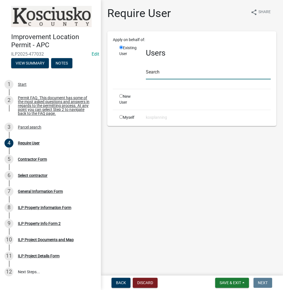
click at [155, 71] on input "text" at bounding box center [208, 73] width 125 height 11
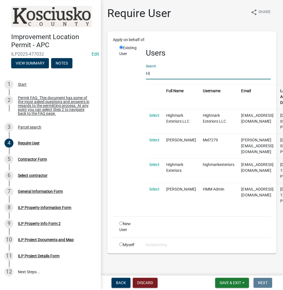
type input "H"
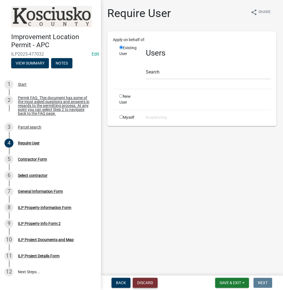
click at [152, 282] on button "Discard" at bounding box center [145, 283] width 25 height 10
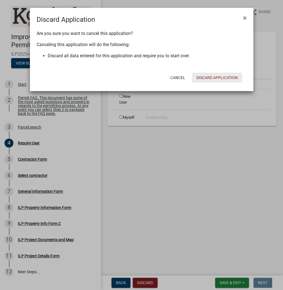
click at [217, 78] on button "Discard Application" at bounding box center [217, 78] width 50 height 10
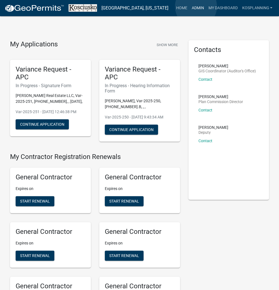
click at [197, 6] on link "Admin" at bounding box center [198, 8] width 17 height 11
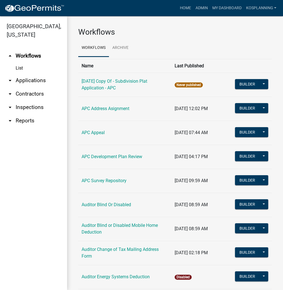
click at [34, 82] on link "arrow_drop_down Applications" at bounding box center [33, 80] width 67 height 13
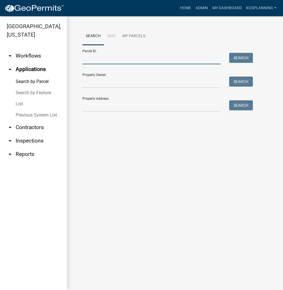
click at [118, 64] on input "Parcel ID:" at bounding box center [151, 58] width 138 height 11
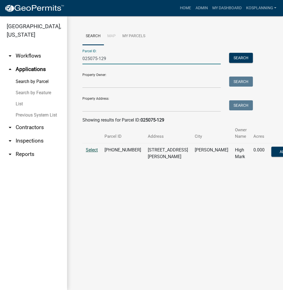
type input "025075-129"
click at [93, 149] on span "Select" at bounding box center [92, 149] width 12 height 5
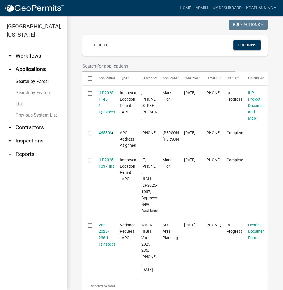
scroll to position [156, 0]
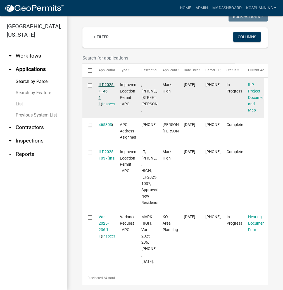
click at [106, 89] on link "ILP2025-1146 1 1" at bounding box center [107, 93] width 16 height 23
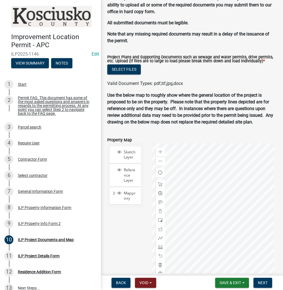
scroll to position [603, 0]
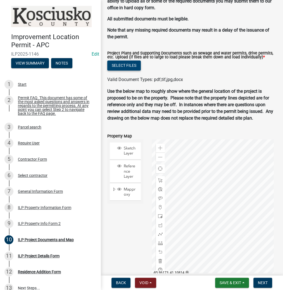
click at [117, 70] on button "Select files" at bounding box center [124, 65] width 34 height 10
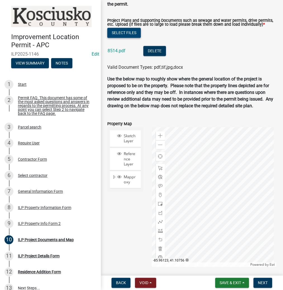
scroll to position [663, 0]
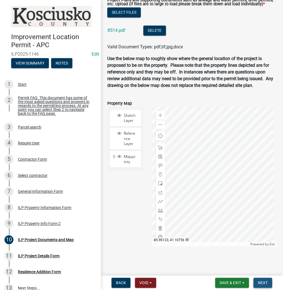
click at [262, 281] on span "Next" at bounding box center [263, 282] width 10 height 4
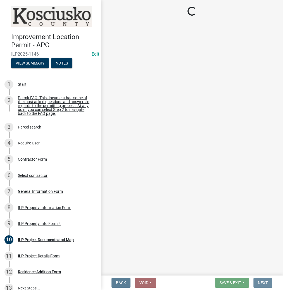
scroll to position [0, 0]
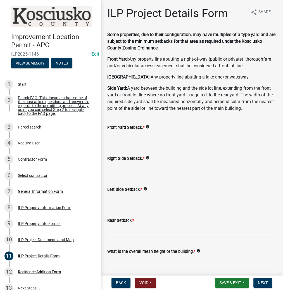
click at [134, 137] on input "text" at bounding box center [191, 136] width 169 height 11
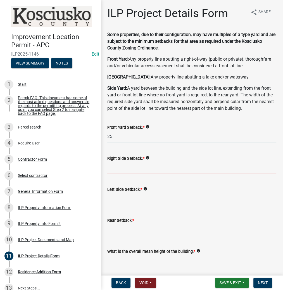
type input "25.0"
click at [123, 164] on input "text" at bounding box center [191, 167] width 169 height 11
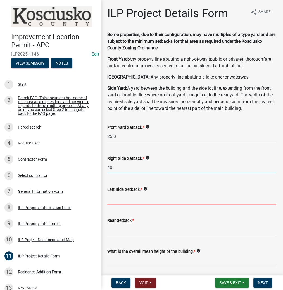
type input "40.0"
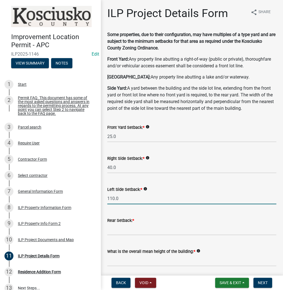
click at [155, 200] on input "110.0" at bounding box center [191, 198] width 169 height 11
type input "42.0"
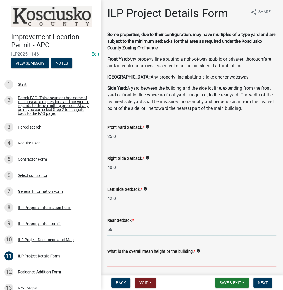
type input "56.0"
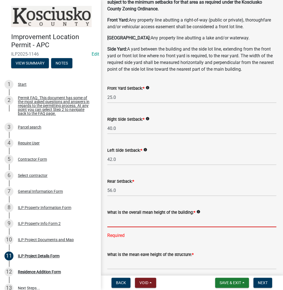
scroll to position [112, 0]
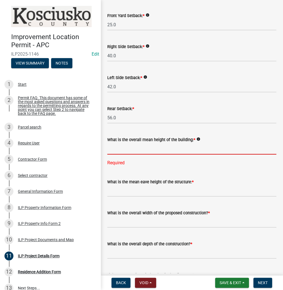
click at [141, 149] on input "text" at bounding box center [191, 148] width 169 height 11
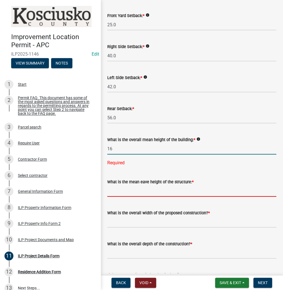
type input "16.0"
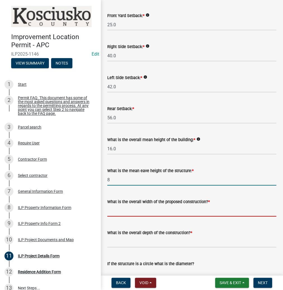
type input "8.0"
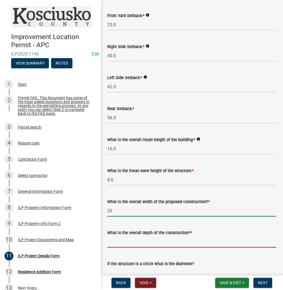
type input "20.00"
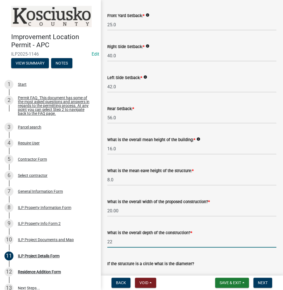
type input "22.00"
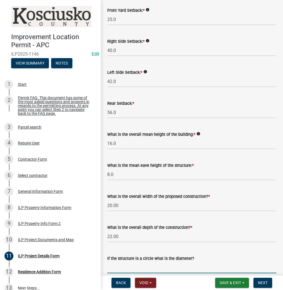
scroll to position [285, 0]
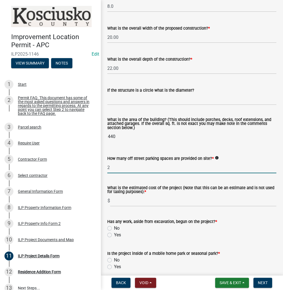
type input "2"
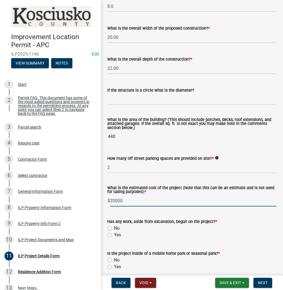
type input "20000"
click at [114, 225] on input "No" at bounding box center [116, 227] width 4 height 4
radio input "true"
click at [114, 257] on input "No" at bounding box center [116, 259] width 4 height 4
radio input "true"
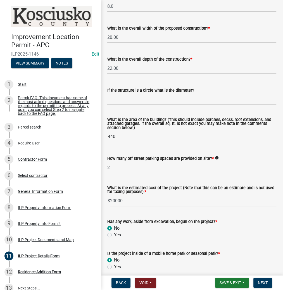
scroll to position [374, 0]
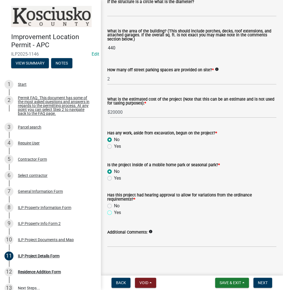
click at [114, 209] on input "Yes" at bounding box center [116, 211] width 4 height 4
radio input "true"
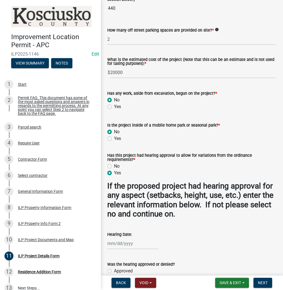
scroll to position [479, 0]
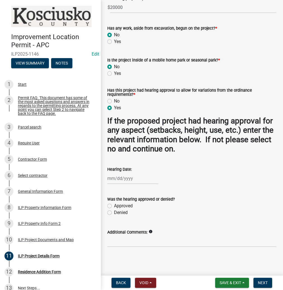
click at [131, 175] on div at bounding box center [132, 178] width 51 height 11
select select "9"
select select "2025"
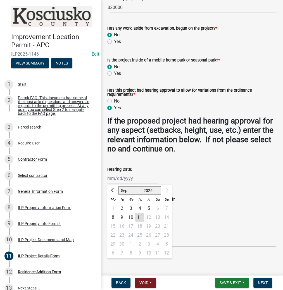
click at [112, 216] on div "8" at bounding box center [112, 216] width 9 height 9
type input "[DATE]"
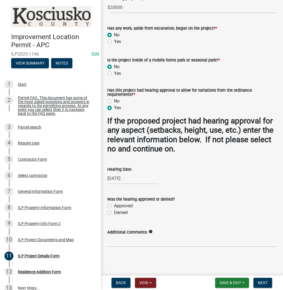
click at [114, 205] on label "Approved" at bounding box center [123, 205] width 19 height 7
click at [114, 205] on input "Approved" at bounding box center [116, 204] width 4 height 4
radio input "true"
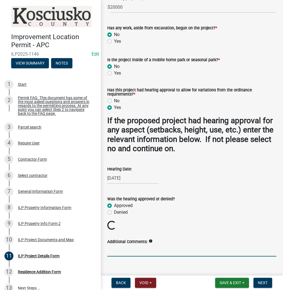
click at [118, 252] on input "Additional Comments:" at bounding box center [191, 250] width 169 height 11
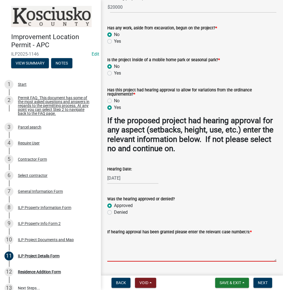
click at [118, 252] on textarea "If hearing approval has been granted please enter the relevant case number/s: *" at bounding box center [191, 248] width 169 height 26
type textarea "VAR 2025-236"
click at [261, 282] on span "Next" at bounding box center [263, 282] width 10 height 4
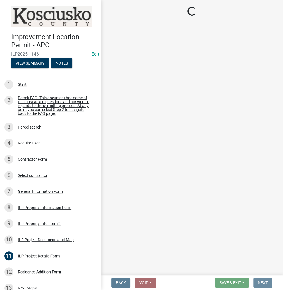
scroll to position [0, 0]
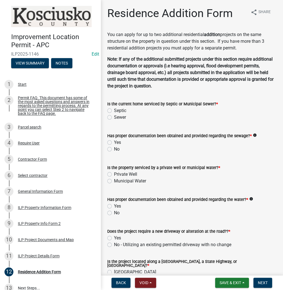
click at [114, 111] on label "Septic" at bounding box center [120, 110] width 12 height 7
click at [114, 111] on input "Septic" at bounding box center [116, 109] width 4 height 4
radio input "true"
click at [114, 142] on label "Yes" at bounding box center [117, 142] width 7 height 7
click at [114, 142] on input "Yes" at bounding box center [116, 141] width 4 height 4
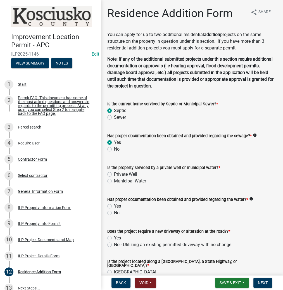
radio input "true"
click at [114, 173] on label "Private Well" at bounding box center [125, 174] width 23 height 7
click at [114, 173] on input "Private Well" at bounding box center [116, 173] width 4 height 4
radio input "true"
click at [114, 207] on label "Yes" at bounding box center [117, 206] width 7 height 7
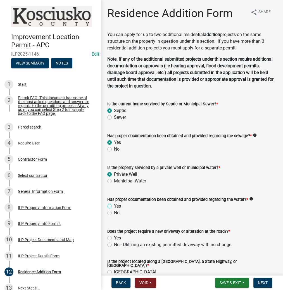
click at [114, 206] on input "Yes" at bounding box center [116, 205] width 4 height 4
radio input "true"
click at [114, 238] on label "Yes" at bounding box center [117, 238] width 7 height 7
click at [114, 238] on input "Yes" at bounding box center [116, 237] width 4 height 4
radio input "true"
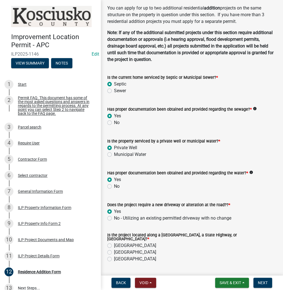
scroll to position [104, 0]
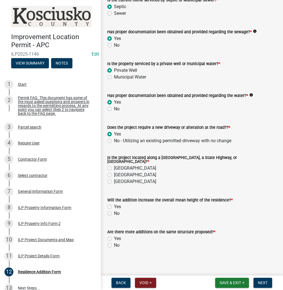
click at [114, 165] on label "[GEOGRAPHIC_DATA]" at bounding box center [135, 168] width 42 height 7
click at [114, 165] on input "[GEOGRAPHIC_DATA]" at bounding box center [116, 167] width 4 height 4
radio input "true"
click at [112, 212] on div "No" at bounding box center [191, 213] width 169 height 7
click at [114, 243] on label "No" at bounding box center [117, 245] width 6 height 7
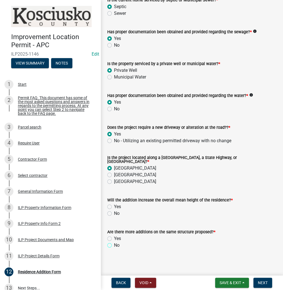
click at [114, 243] on input "No" at bounding box center [116, 244] width 4 height 4
radio input "true"
click at [114, 243] on label "No" at bounding box center [117, 245] width 6 height 7
click at [114, 243] on input "No" at bounding box center [116, 244] width 4 height 4
click at [114, 210] on label "No" at bounding box center [117, 213] width 6 height 7
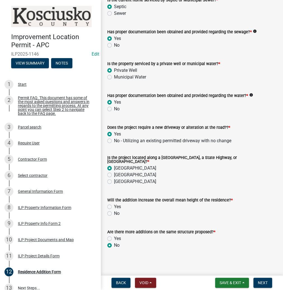
click at [114, 210] on input "No" at bounding box center [116, 212] width 4 height 4
radio input "true"
click at [258, 276] on wm-app "Improvement Location Permit - APC ILP2025-1146 Edit View Summary Notes 1 Start …" at bounding box center [141, 145] width 283 height 290
click at [262, 283] on span "Next" at bounding box center [263, 282] width 10 height 4
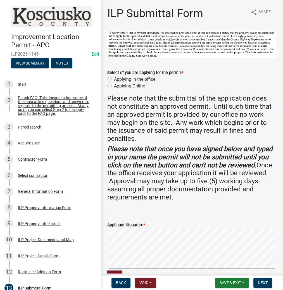
click at [114, 77] on label "Applying in the office" at bounding box center [134, 79] width 41 height 7
click at [114, 77] on input "Applying in the office" at bounding box center [116, 78] width 4 height 4
radio input "true"
click at [164, 268] on signature-pad at bounding box center [191, 249] width 169 height 42
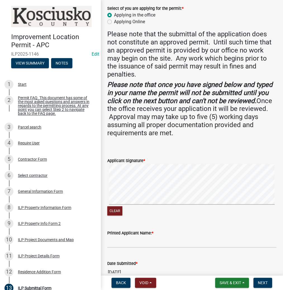
scroll to position [95, 0]
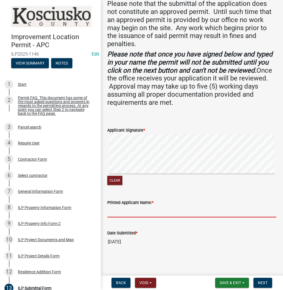
drag, startPoint x: 120, startPoint y: 216, endPoint x: 122, endPoint y: 212, distance: 4.2
click at [121, 213] on input "Printed Applicant Name: *" at bounding box center [191, 211] width 169 height 11
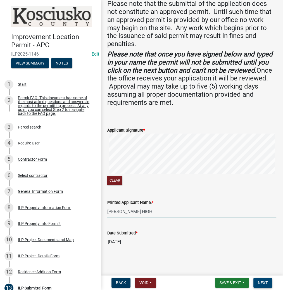
type input "[PERSON_NAME] HIGH"
click at [266, 286] on button "Next" at bounding box center [262, 283] width 19 height 10
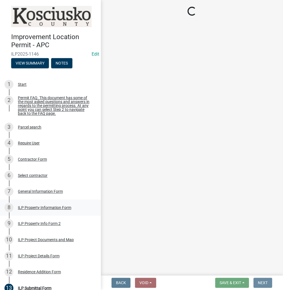
scroll to position [0, 0]
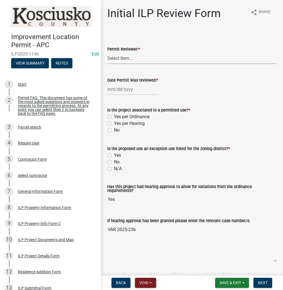
click at [121, 58] on select "Select Item... MMS LT AT CS [PERSON_NAME]" at bounding box center [191, 57] width 169 height 11
click at [107, 52] on select "Select Item... MMS LT AT CS [PERSON_NAME]" at bounding box center [191, 57] width 169 height 11
select select "fc758b50-acba-4166-9f24-5248f0f78016"
click at [114, 123] on label "Yes per Hearing" at bounding box center [129, 123] width 31 height 7
click at [114, 123] on input "Yes per Hearing" at bounding box center [116, 122] width 4 height 4
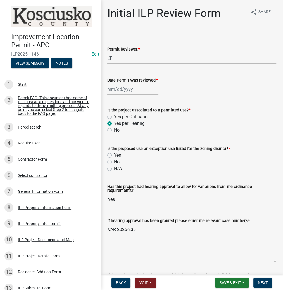
radio input "true"
click at [118, 91] on div at bounding box center [132, 88] width 51 height 11
select select "9"
select select "2025"
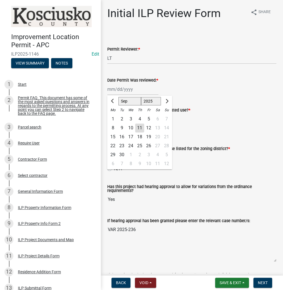
click at [142, 128] on div "11" at bounding box center [139, 127] width 9 height 9
type input "[DATE]"
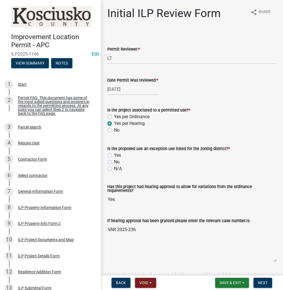
click at [114, 162] on label "No" at bounding box center [117, 162] width 6 height 7
click at [114, 162] on input "No" at bounding box center [116, 161] width 4 height 4
radio input "true"
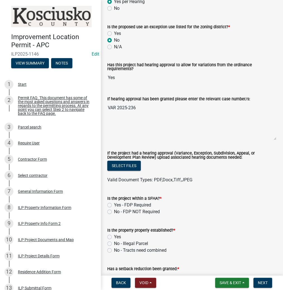
scroll to position [156, 0]
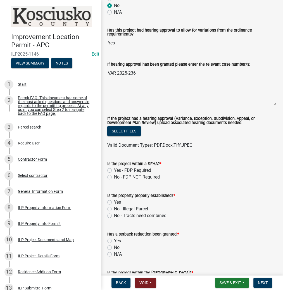
click at [114, 176] on label "No - FDP NOT Required" at bounding box center [137, 177] width 46 height 7
click at [114, 176] on input "No - FDP NOT Required" at bounding box center [116, 176] width 4 height 4
radio input "true"
click at [110, 221] on wm-data-entity-input "Is the property properly established? * Yes No - Illegal Parcel No - Tracts nee…" at bounding box center [191, 204] width 169 height 39
click at [114, 201] on label "Yes" at bounding box center [117, 202] width 7 height 7
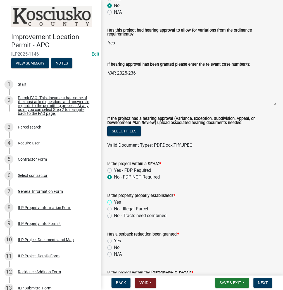
click at [114, 201] on input "Yes" at bounding box center [116, 201] width 4 height 4
radio input "true"
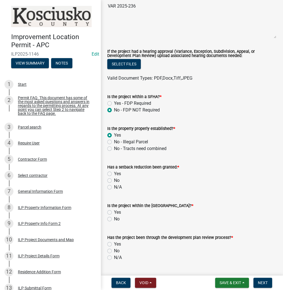
scroll to position [290, 0]
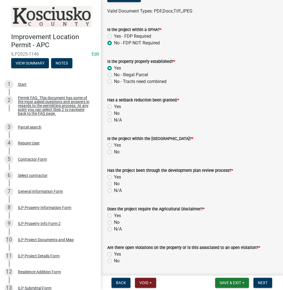
click at [114, 113] on label "No" at bounding box center [117, 113] width 6 height 7
click at [114, 113] on input "No" at bounding box center [116, 112] width 4 height 4
radio input "true"
click at [114, 149] on label "No" at bounding box center [117, 152] width 6 height 7
click at [114, 149] on input "No" at bounding box center [116, 151] width 4 height 4
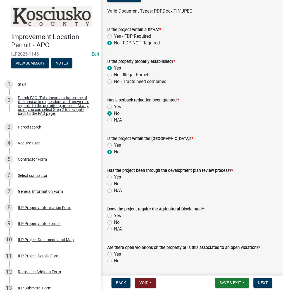
radio input "true"
click at [107, 192] on div "Has the project been through the development plan review process? * Yes No N/A" at bounding box center [191, 177] width 177 height 34
click at [114, 190] on label "N/A" at bounding box center [118, 190] width 8 height 7
click at [114, 190] on input "N/A" at bounding box center [116, 189] width 4 height 4
radio input "true"
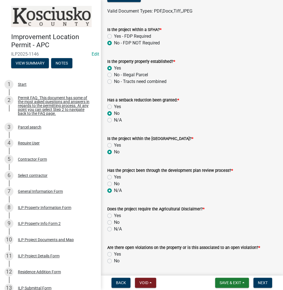
click at [114, 229] on label "N/A" at bounding box center [118, 229] width 8 height 7
click at [114, 229] on input "N/A" at bounding box center [116, 228] width 4 height 4
radio input "true"
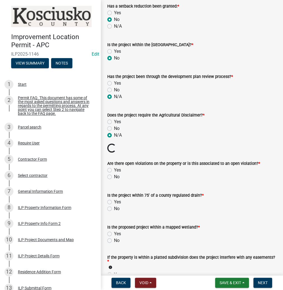
scroll to position [447, 0]
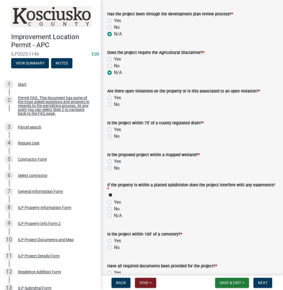
click at [114, 103] on label "No" at bounding box center [117, 104] width 6 height 7
click at [114, 103] on input "No" at bounding box center [116, 103] width 4 height 4
radio input "true"
click at [114, 136] on label "No" at bounding box center [117, 136] width 6 height 7
click at [114, 136] on input "No" at bounding box center [116, 135] width 4 height 4
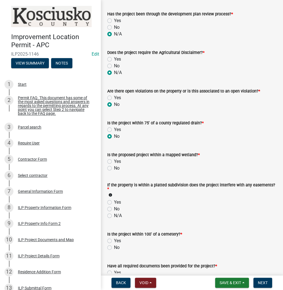
radio input "true"
click at [114, 168] on label "No" at bounding box center [117, 168] width 6 height 7
click at [114, 168] on input "No" at bounding box center [116, 167] width 4 height 4
radio input "true"
click at [114, 210] on label "No" at bounding box center [117, 208] width 6 height 7
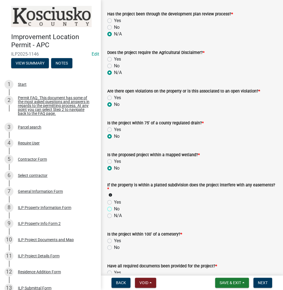
click at [114, 209] on input "No" at bounding box center [116, 207] width 4 height 4
radio input "true"
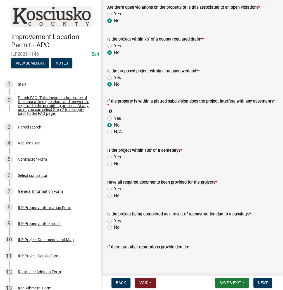
scroll to position [558, 0]
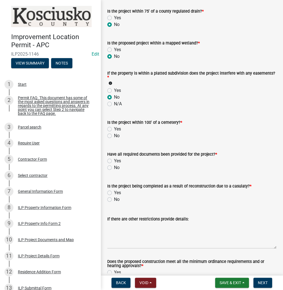
click at [114, 136] on label "No" at bounding box center [117, 135] width 6 height 7
click at [114, 136] on input "No" at bounding box center [116, 134] width 4 height 4
radio input "true"
click at [114, 161] on label "Yes" at bounding box center [117, 160] width 7 height 7
click at [114, 161] on input "Yes" at bounding box center [116, 159] width 4 height 4
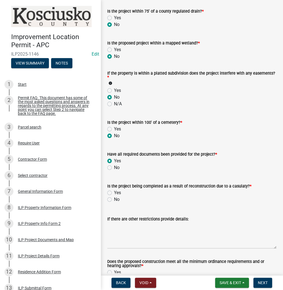
radio input "true"
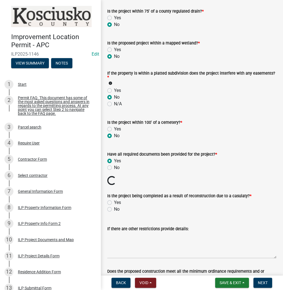
click at [109, 219] on div "If there are other restrictions provide details:" at bounding box center [191, 237] width 169 height 41
click at [111, 206] on div "No" at bounding box center [191, 209] width 169 height 7
click at [114, 207] on label "No" at bounding box center [117, 209] width 6 height 7
click at [114, 207] on input "No" at bounding box center [116, 208] width 4 height 4
radio input "true"
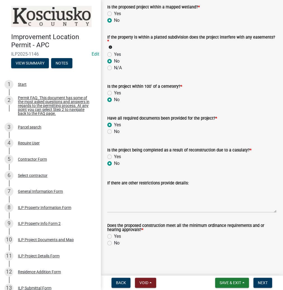
scroll to position [594, 0]
click at [114, 236] on label "Yes" at bounding box center [117, 236] width 7 height 7
click at [114, 236] on input "Yes" at bounding box center [116, 235] width 4 height 4
radio input "true"
click at [262, 281] on span "Next" at bounding box center [263, 282] width 10 height 4
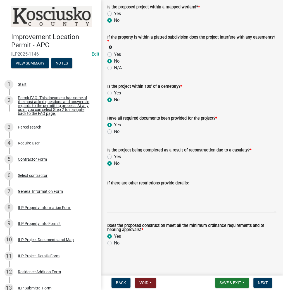
scroll to position [0, 0]
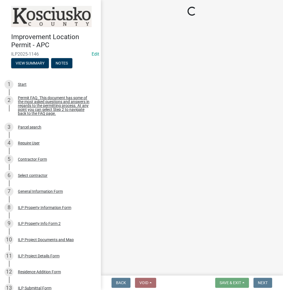
click at [36, 239] on div "ILP Project Documents and Map" at bounding box center [46, 240] width 56 height 4
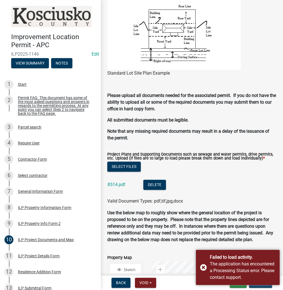
scroll to position [581, 0]
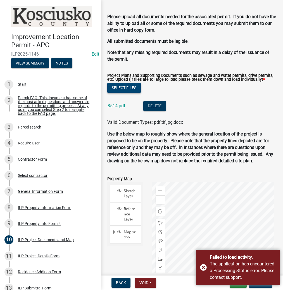
click at [121, 92] on button "Select files" at bounding box center [124, 88] width 34 height 10
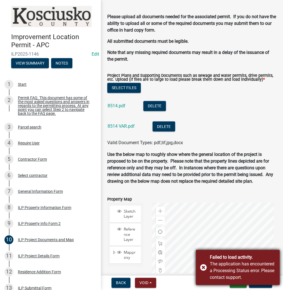
click at [204, 266] on div "Failed to load activity. The application has encountered a Processing Status er…" at bounding box center [238, 267] width 84 height 35
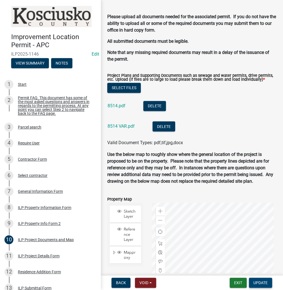
click at [262, 281] on span "Update" at bounding box center [260, 282] width 14 height 4
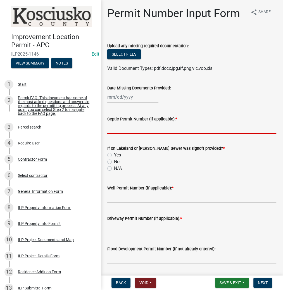
click at [119, 133] on input "Septic Permit Number (if applicable): *" at bounding box center [191, 127] width 169 height 11
type input "LONO"
click at [114, 158] on input "No" at bounding box center [116, 160] width 4 height 4
radio input "true"
click at [114, 165] on input "N/A" at bounding box center [116, 167] width 4 height 4
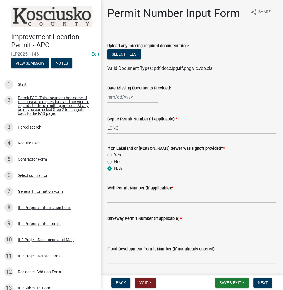
radio input "true"
type input "LONO"
click at [125, 126] on input "LONO" at bounding box center [191, 127] width 169 height 11
type input "21268"
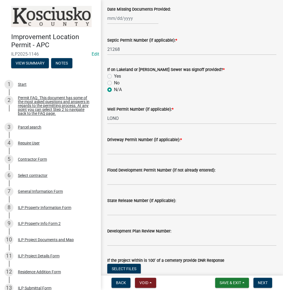
scroll to position [89, 0]
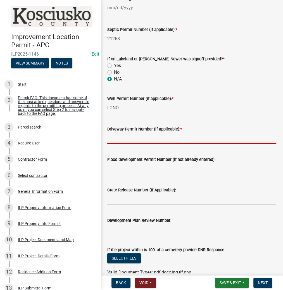
click at [123, 139] on input "Driveway Permit Number (if applicable): *" at bounding box center [191, 137] width 169 height 11
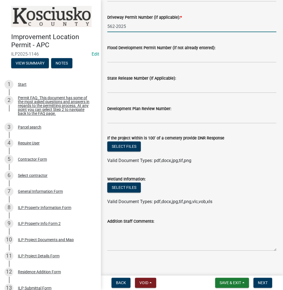
scroll to position [205, 0]
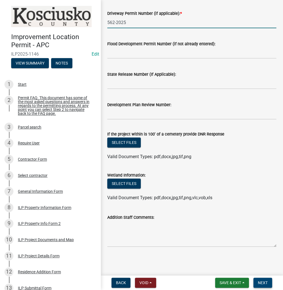
type input "562-2025"
click at [259, 283] on span "Next" at bounding box center [263, 282] width 10 height 4
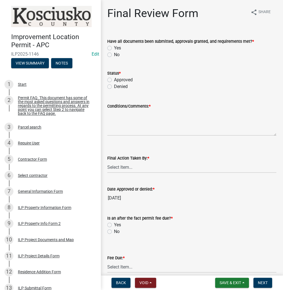
click at [114, 47] on label "Yes" at bounding box center [117, 48] width 7 height 7
click at [114, 47] on input "Yes" at bounding box center [116, 47] width 4 height 4
radio input "true"
click at [114, 79] on label "Approved" at bounding box center [123, 80] width 19 height 7
click at [114, 79] on input "Approved" at bounding box center [116, 79] width 4 height 4
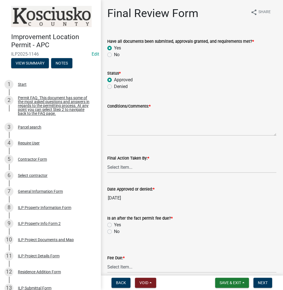
radio input "true"
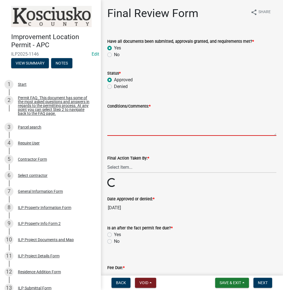
click at [131, 124] on textarea "Conditions/Comments: *" at bounding box center [191, 122] width 169 height 26
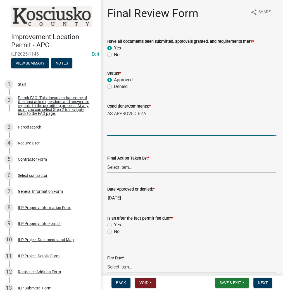
type textarea "AS APPROVED BZA"
select select "fc758b50-acba-4166-9f24-5248f0f78016"
click at [189, 123] on textarea "AS APPROVED BZA" at bounding box center [191, 122] width 169 height 26
click at [213, 111] on textarea "AS APPROVED BZA - DOORS TO FACE" at bounding box center [191, 122] width 169 height 26
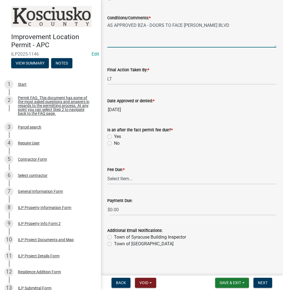
scroll to position [89, 0]
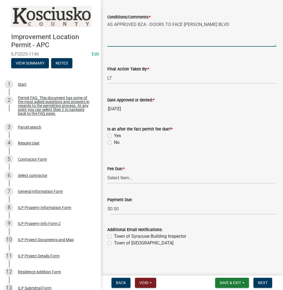
type textarea "AS APPROVED BZA - DOORS TO FACE [PERSON_NAME] BLVD"
click at [114, 143] on label "No" at bounding box center [117, 142] width 6 height 7
click at [114, 143] on input "No" at bounding box center [116, 141] width 4 height 4
radio input "true"
click at [116, 181] on select "Select Item... N/A $10.00 $25.00 $125.00 $250 $500 $500 + $10.00 for every 10 s…" at bounding box center [191, 177] width 169 height 11
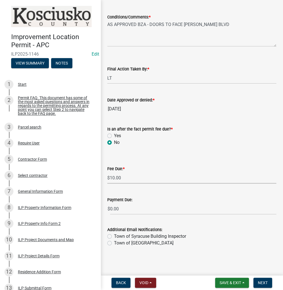
click at [107, 183] on select "Select Item... N/A $10.00 $25.00 $125.00 $250 $500 $500 + $10.00 for every 10 s…" at bounding box center [191, 177] width 169 height 11
select select "6f482d1d-eb35-47e6-92b0-143404755581"
click at [263, 284] on span "Next" at bounding box center [263, 282] width 10 height 4
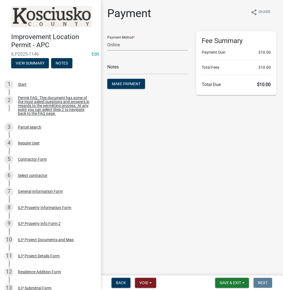
click at [128, 46] on select "Credit Card POS Check Cash Online" at bounding box center [147, 44] width 80 height 11
select select "2: 1"
click at [107, 39] on select "Credit Card POS Check Cash Online" at bounding box center [147, 44] width 80 height 11
click at [126, 82] on span "Make Payment" at bounding box center [126, 84] width 29 height 4
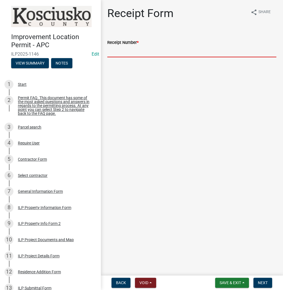
click at [115, 59] on wm-data-entity-input "Receipt Number *" at bounding box center [191, 46] width 169 height 30
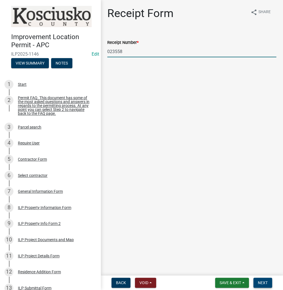
type input "023558"
click at [265, 281] on span "Next" at bounding box center [263, 282] width 10 height 4
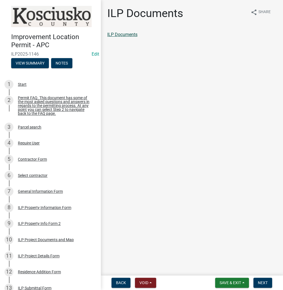
click at [127, 34] on link "ILP Documents" at bounding box center [122, 34] width 30 height 5
click at [262, 282] on span "Next" at bounding box center [263, 282] width 10 height 4
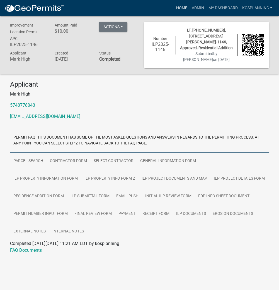
click at [182, 9] on link "Home" at bounding box center [182, 8] width 16 height 11
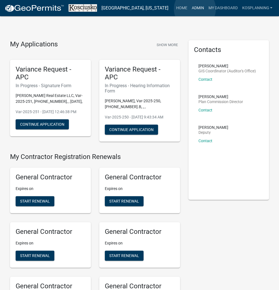
click at [195, 9] on link "Admin" at bounding box center [198, 8] width 17 height 11
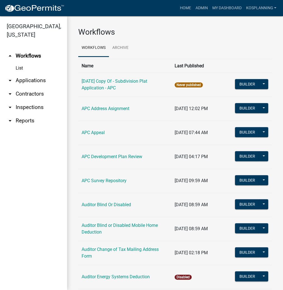
click at [32, 81] on link "arrow_drop_down Applications" at bounding box center [33, 80] width 67 height 13
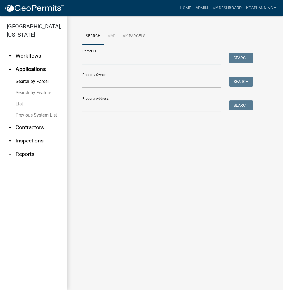
click at [126, 61] on input "Parcel ID:" at bounding box center [151, 58] width 138 height 11
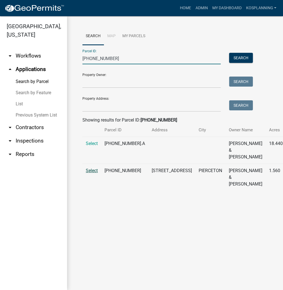
type input "[PHONE_NUMBER]"
click at [90, 173] on span "Select" at bounding box center [92, 170] width 12 height 5
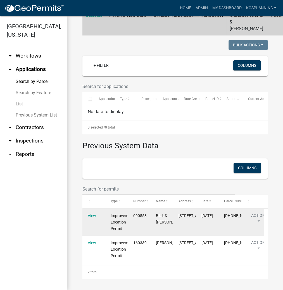
scroll to position [141, 0]
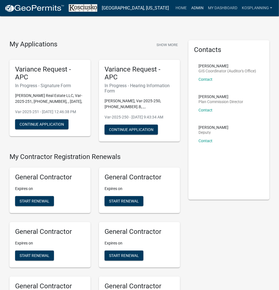
click at [194, 6] on link "Admin" at bounding box center [197, 8] width 17 height 11
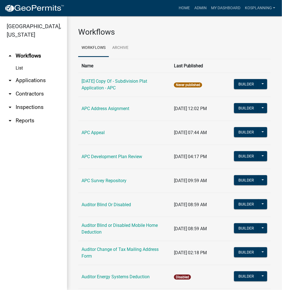
click at [29, 79] on link "arrow_drop_down Applications" at bounding box center [33, 80] width 67 height 13
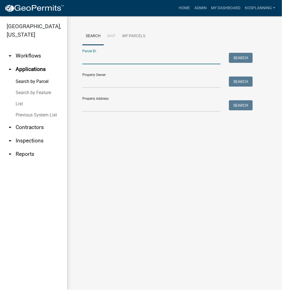
click at [125, 63] on input "Parcel ID:" at bounding box center [151, 58] width 138 height 11
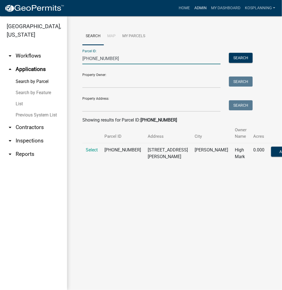
type input "[PHONE_NUMBER]"
click at [91, 152] on span "Select" at bounding box center [92, 149] width 12 height 5
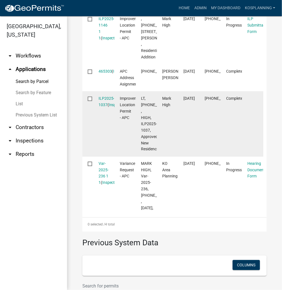
scroll to position [290, 0]
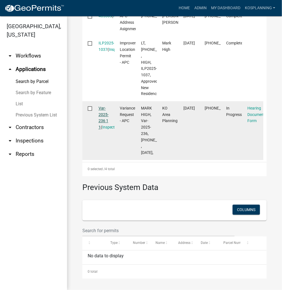
click at [104, 130] on link "Var-2025-236 1 1" at bounding box center [104, 117] width 10 height 23
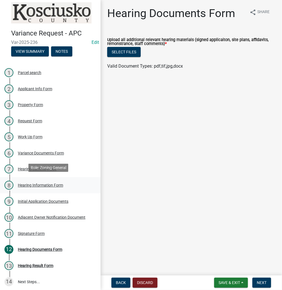
scroll to position [5, 0]
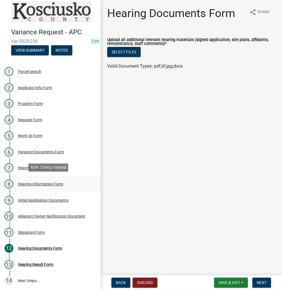
click at [30, 182] on div "Hearing Information Form" at bounding box center [40, 184] width 45 height 4
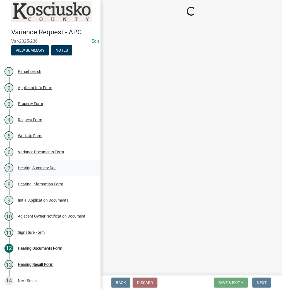
select select "61de0463-cc0d-410b-b5ab-11a135edeb29"
select select "9dcac0a2-b0c4-4f3b-8637-840d2209bdca"
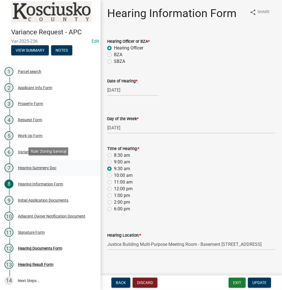
click at [45, 169] on div "Hearing Summery Doc" at bounding box center [37, 168] width 39 height 4
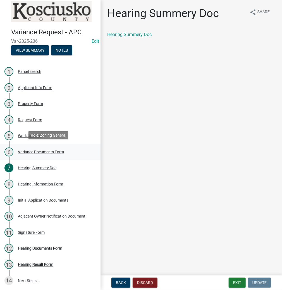
click at [30, 150] on div "Variance Documents Form" at bounding box center [41, 152] width 46 height 4
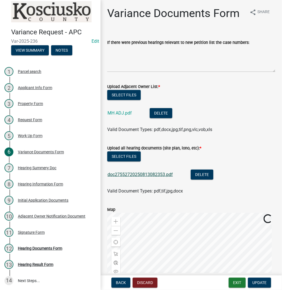
click at [121, 174] on link "doc27552720250813082353.pdf" at bounding box center [139, 174] width 65 height 5
click at [235, 284] on button "Exit" at bounding box center [237, 283] width 17 height 10
